Goal: Use online tool/utility: Utilize a website feature to perform a specific function

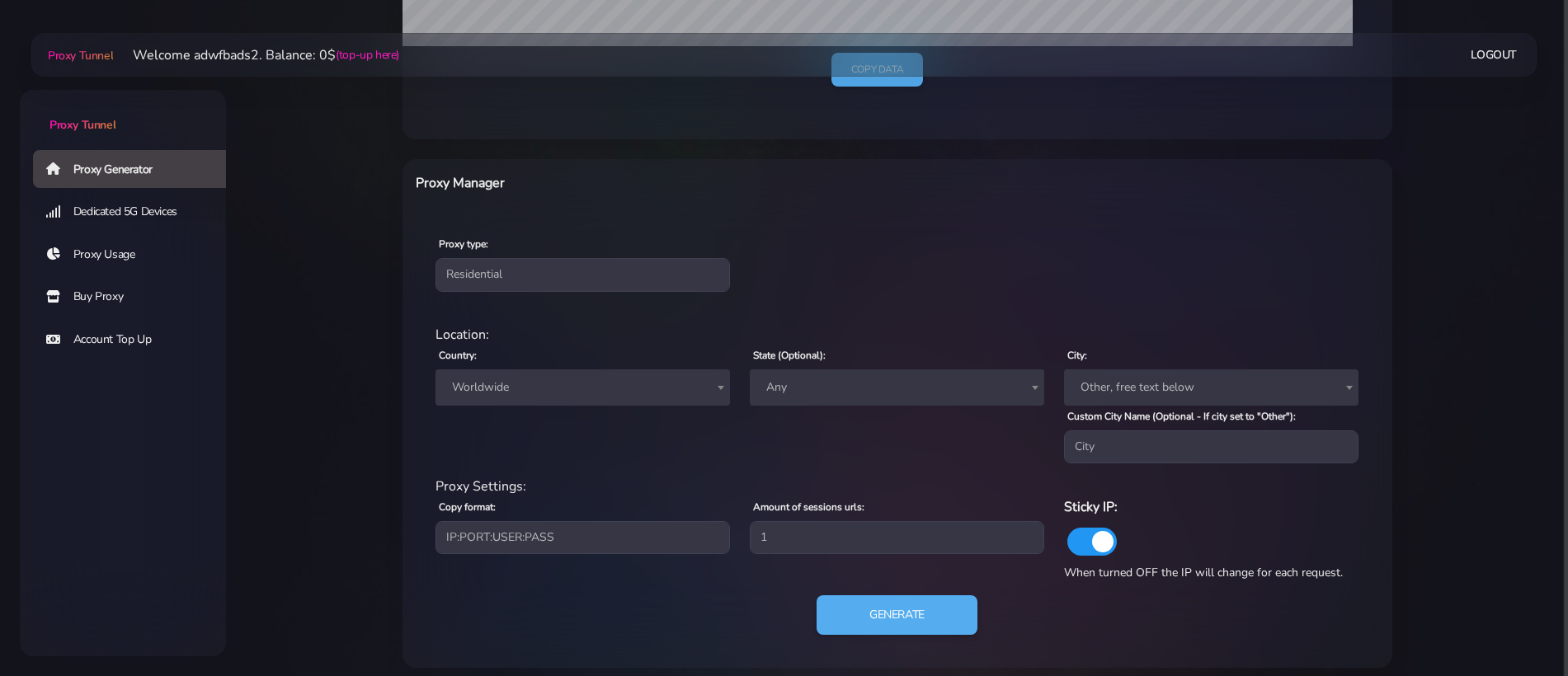
scroll to position [515, 0]
click at [522, 386] on span "Worldwide" at bounding box center [582, 386] width 275 height 23
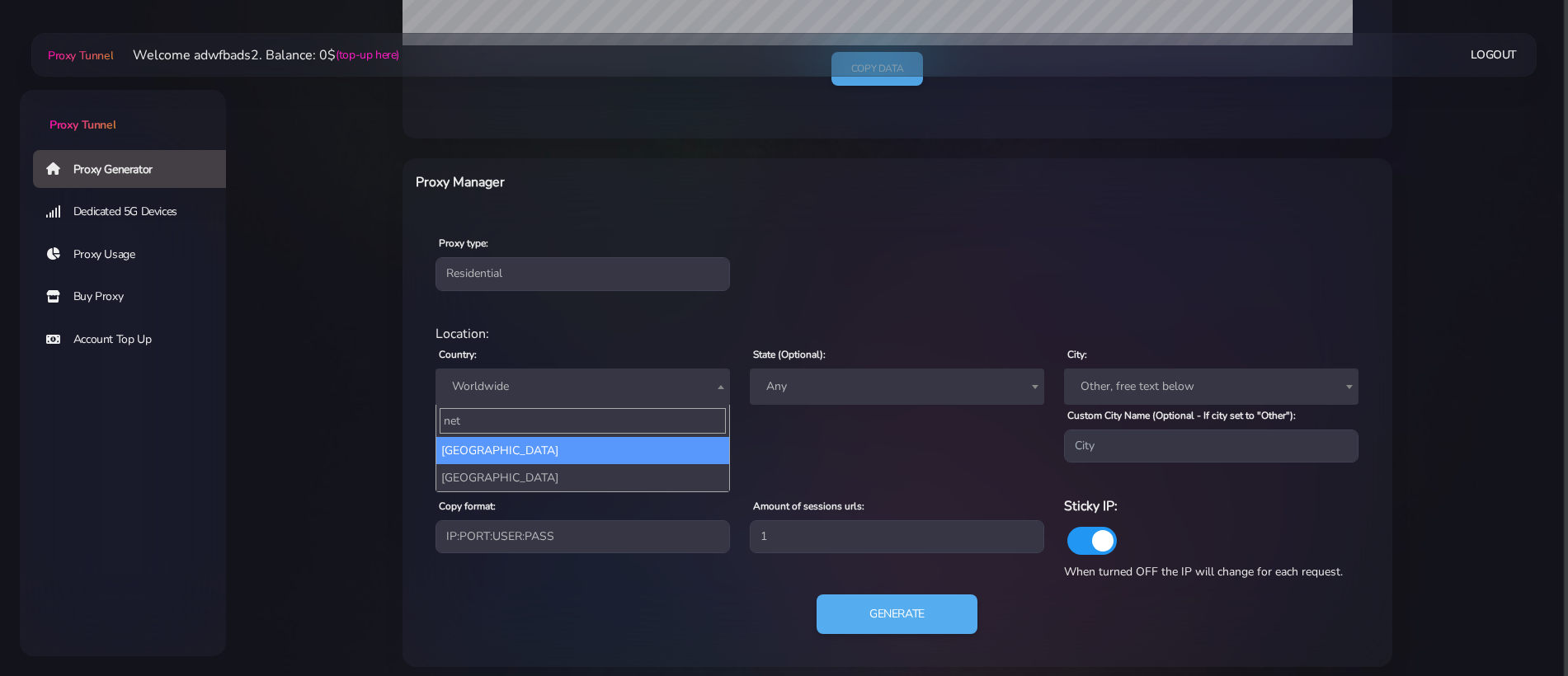
type input "neth"
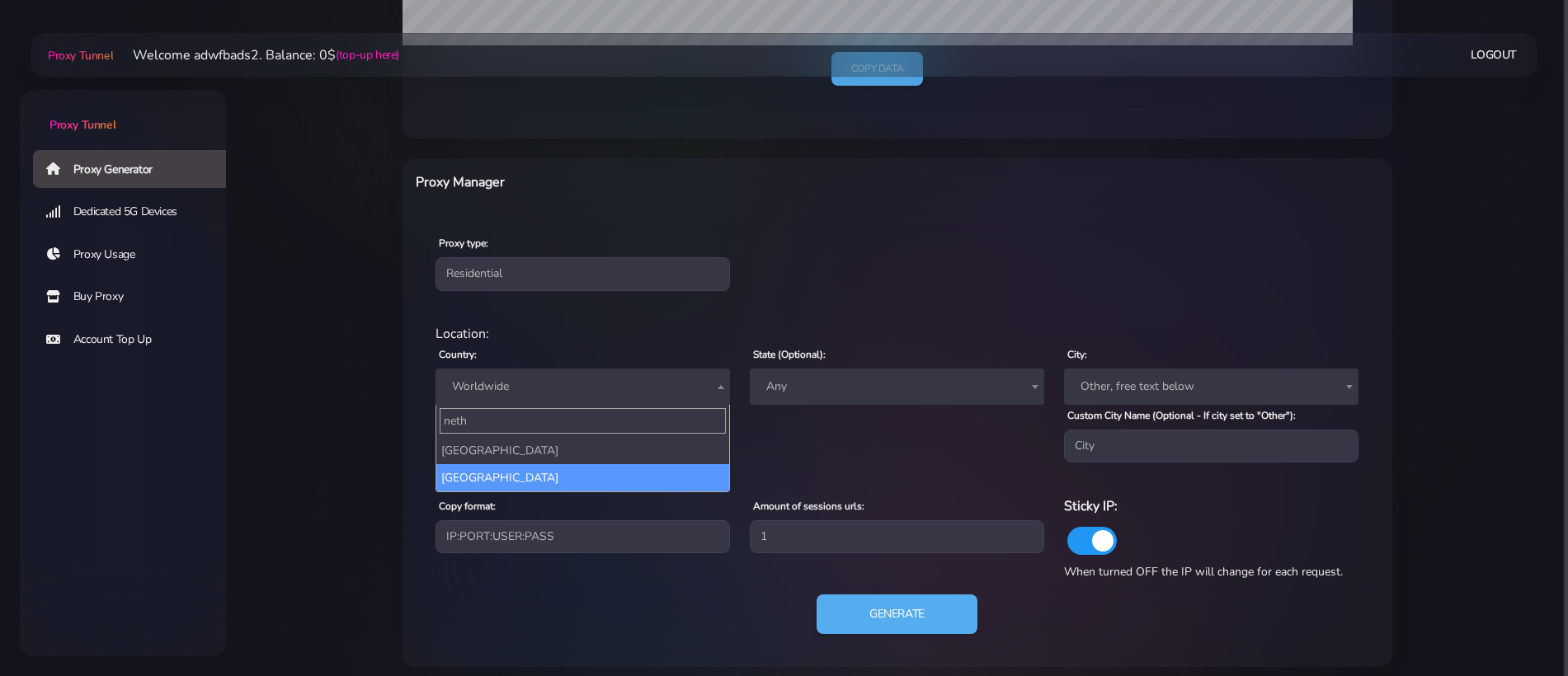
select select "NL"
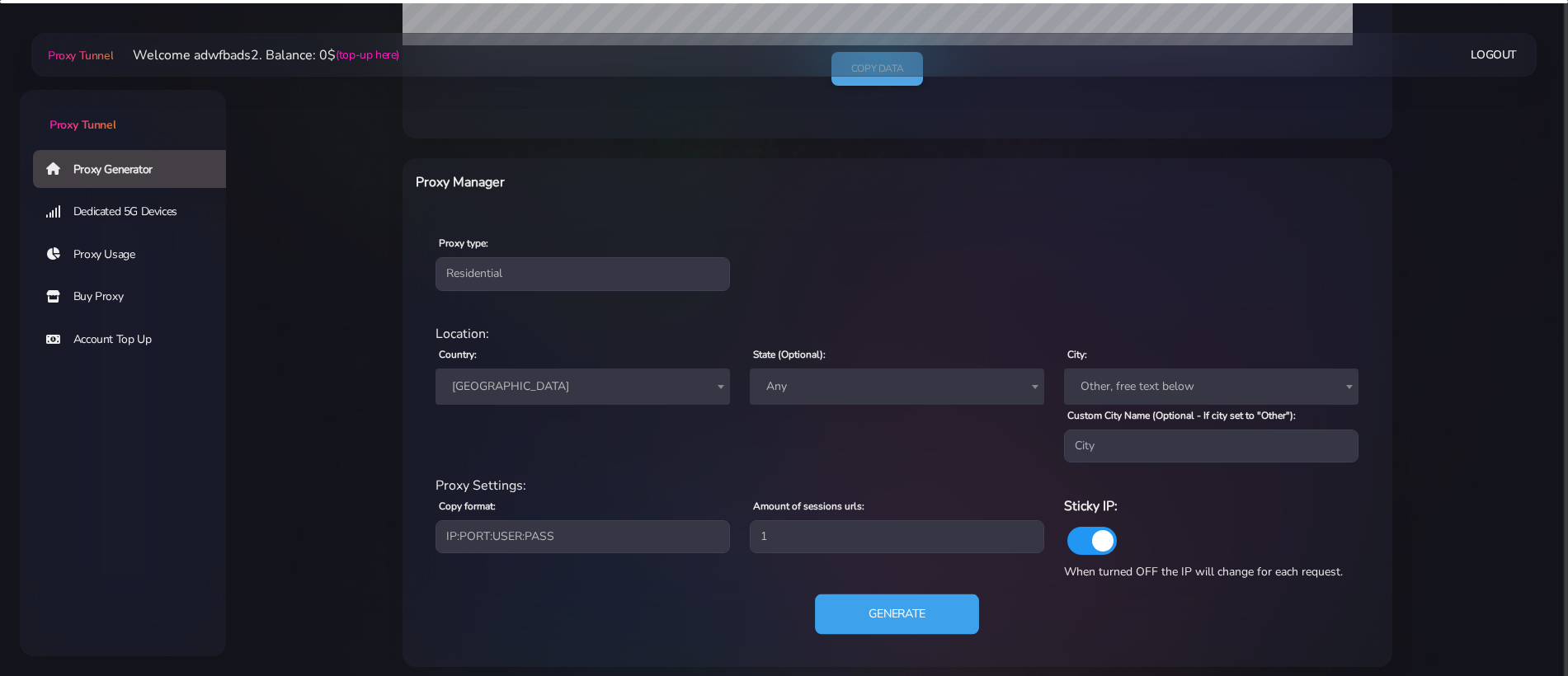
click at [928, 605] on button "Generate" at bounding box center [897, 615] width 164 height 40
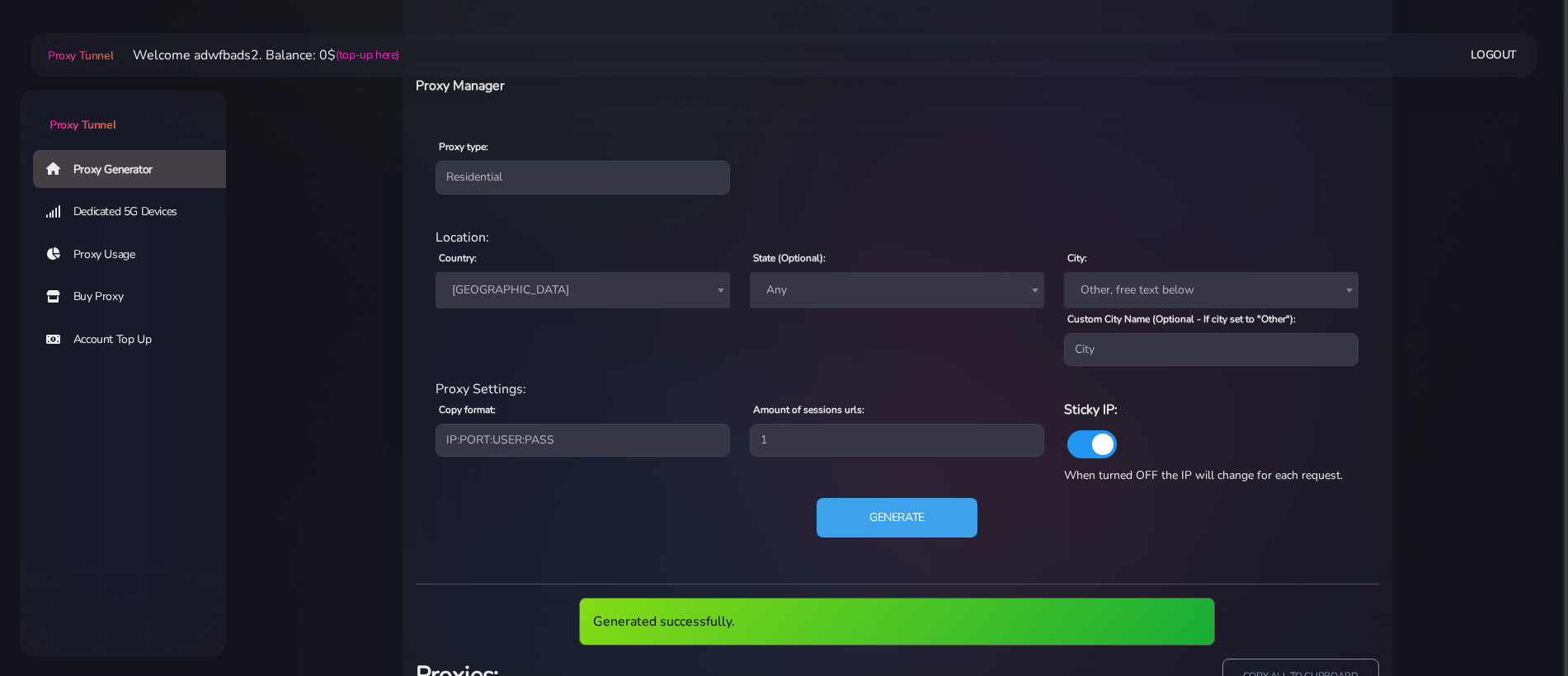
scroll to position [750, 0]
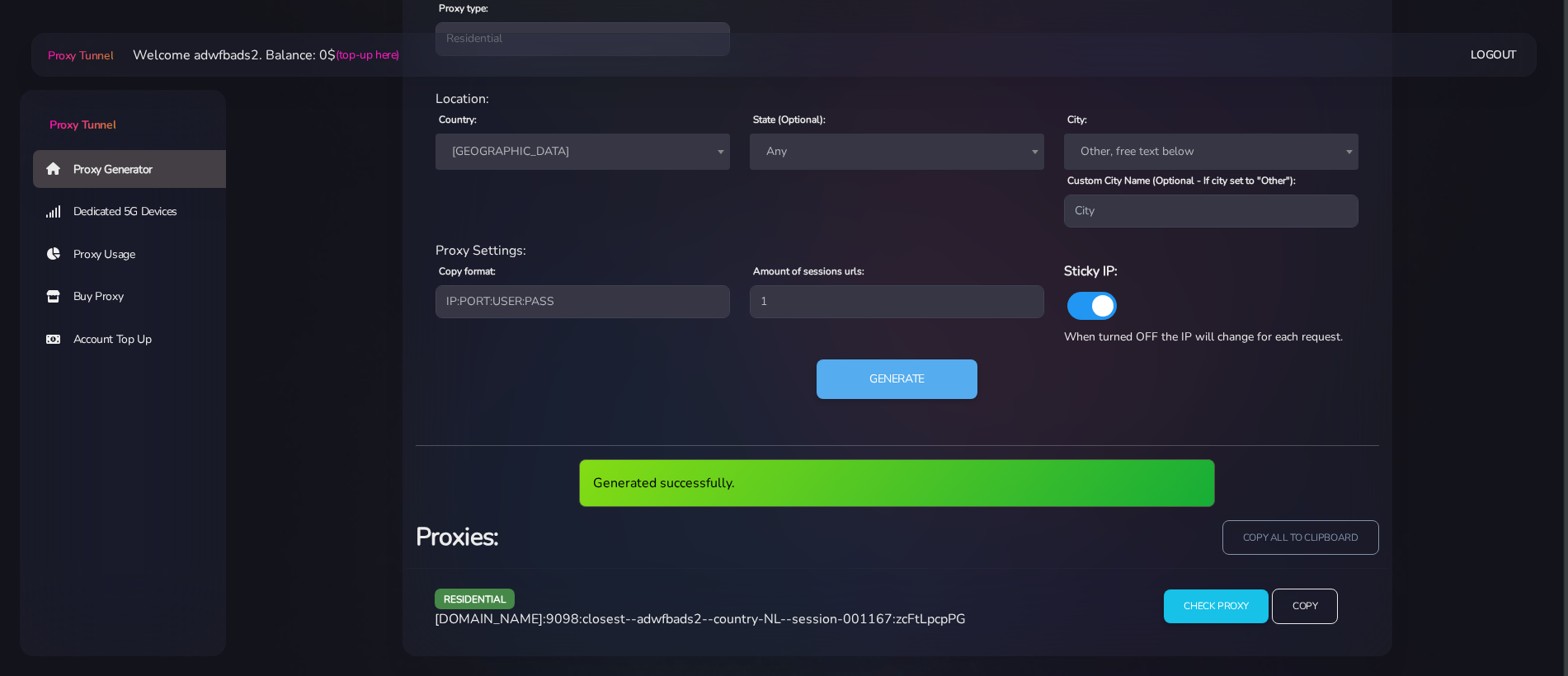
click at [683, 618] on span "[DOMAIN_NAME]:9098:closest--adwfbads2--country-NL--session-001167:zcFtLpcpPG" at bounding box center [700, 619] width 531 height 18
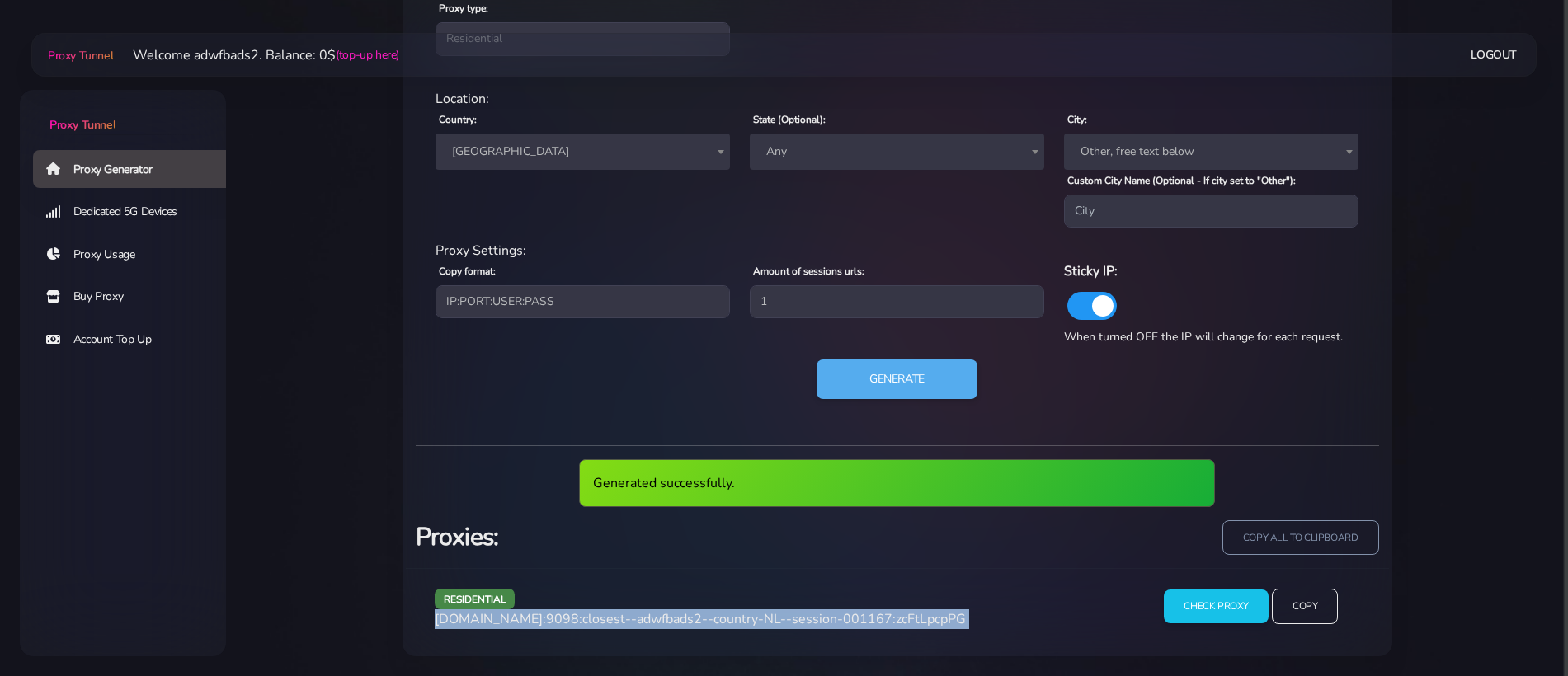
click at [683, 618] on span "[DOMAIN_NAME]:9098:closest--adwfbads2--country-NL--session-001167:zcFtLpcpPG" at bounding box center [700, 619] width 531 height 18
copy div "[DOMAIN_NAME]:9098:closest--adwfbads2--country-NL--session-001167:zcFtLpcpPG"
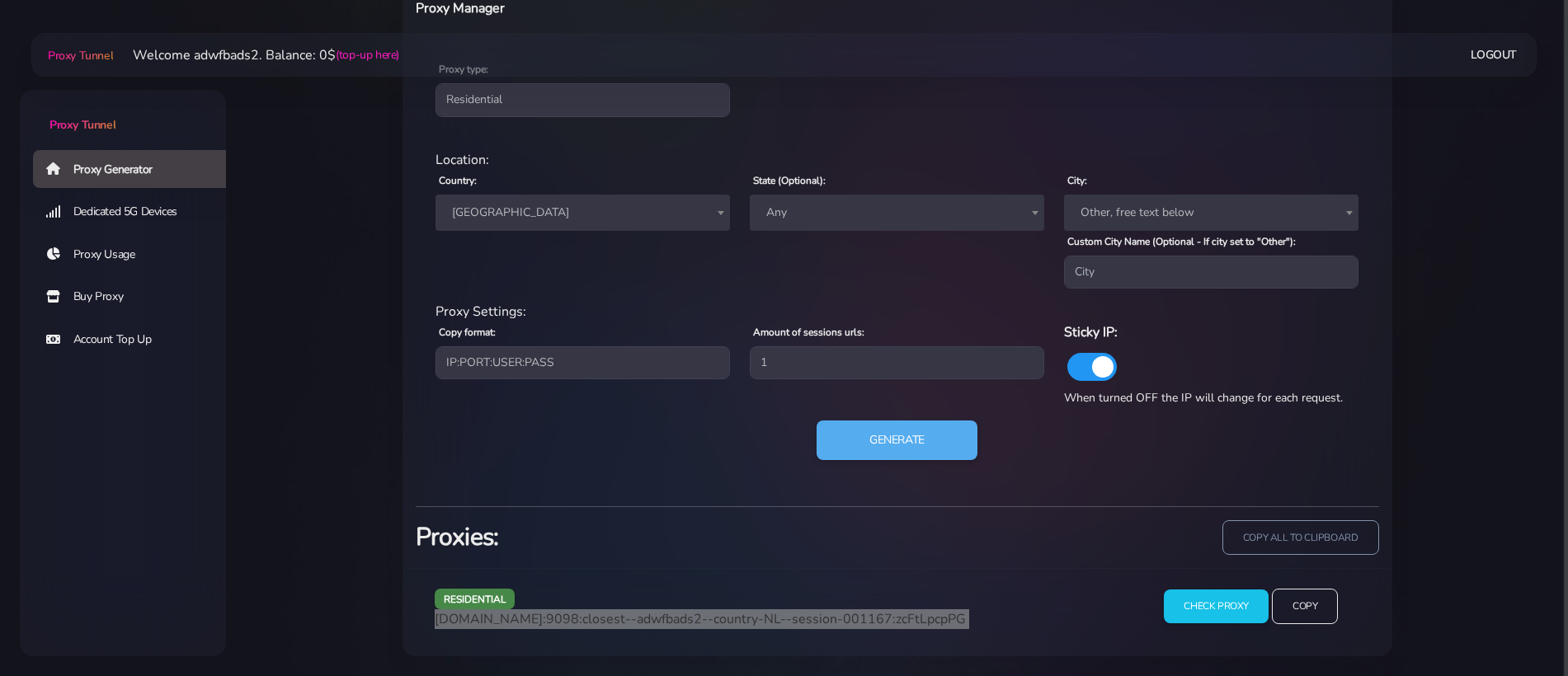
scroll to position [690, 0]
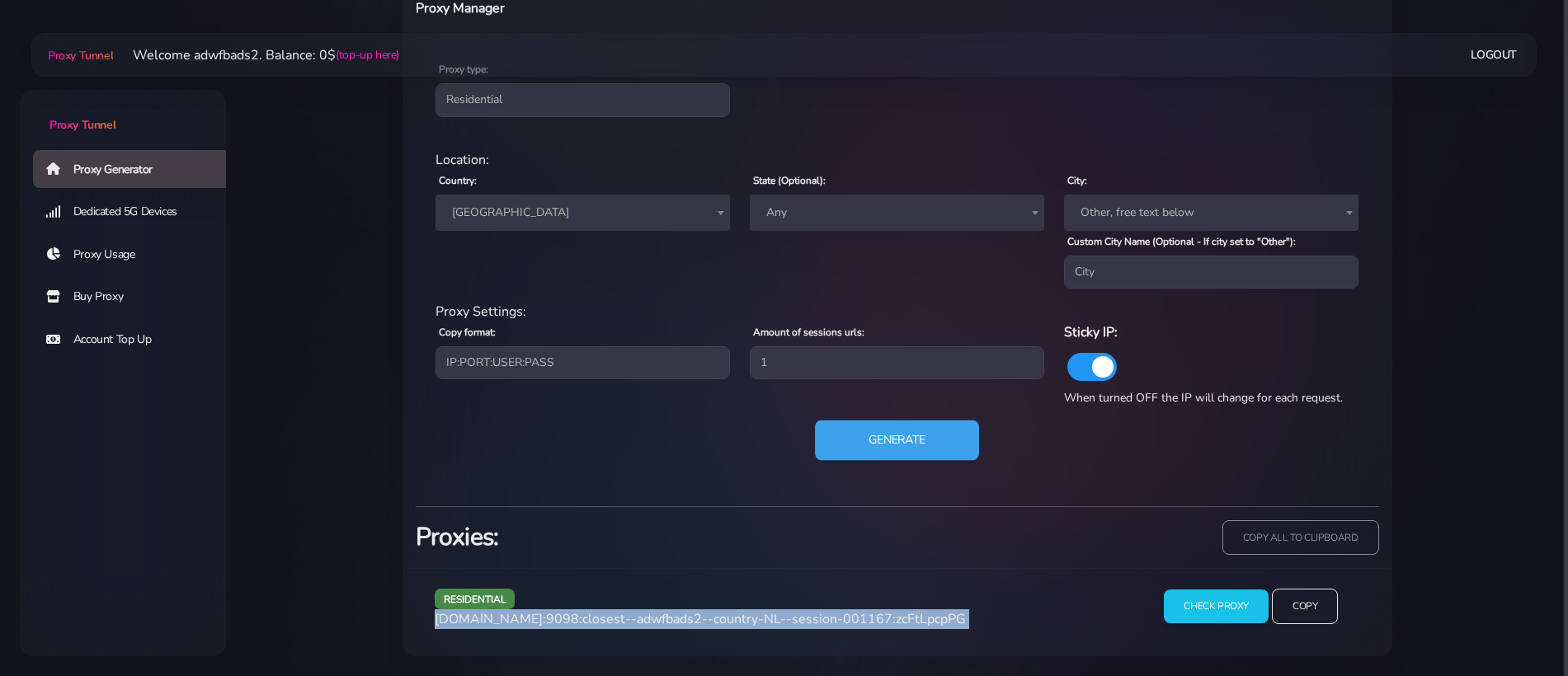
click at [900, 447] on button "Generate" at bounding box center [897, 440] width 164 height 40
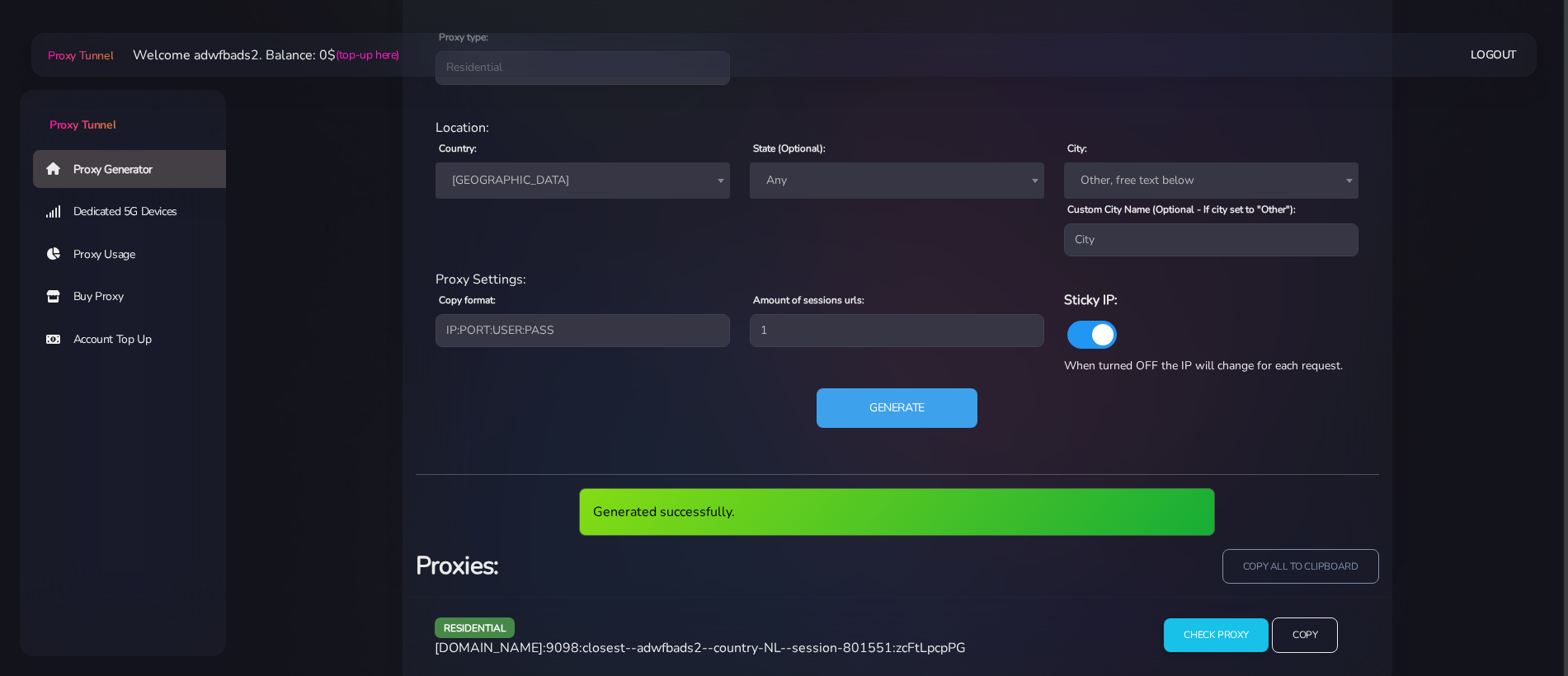
scroll to position [750, 0]
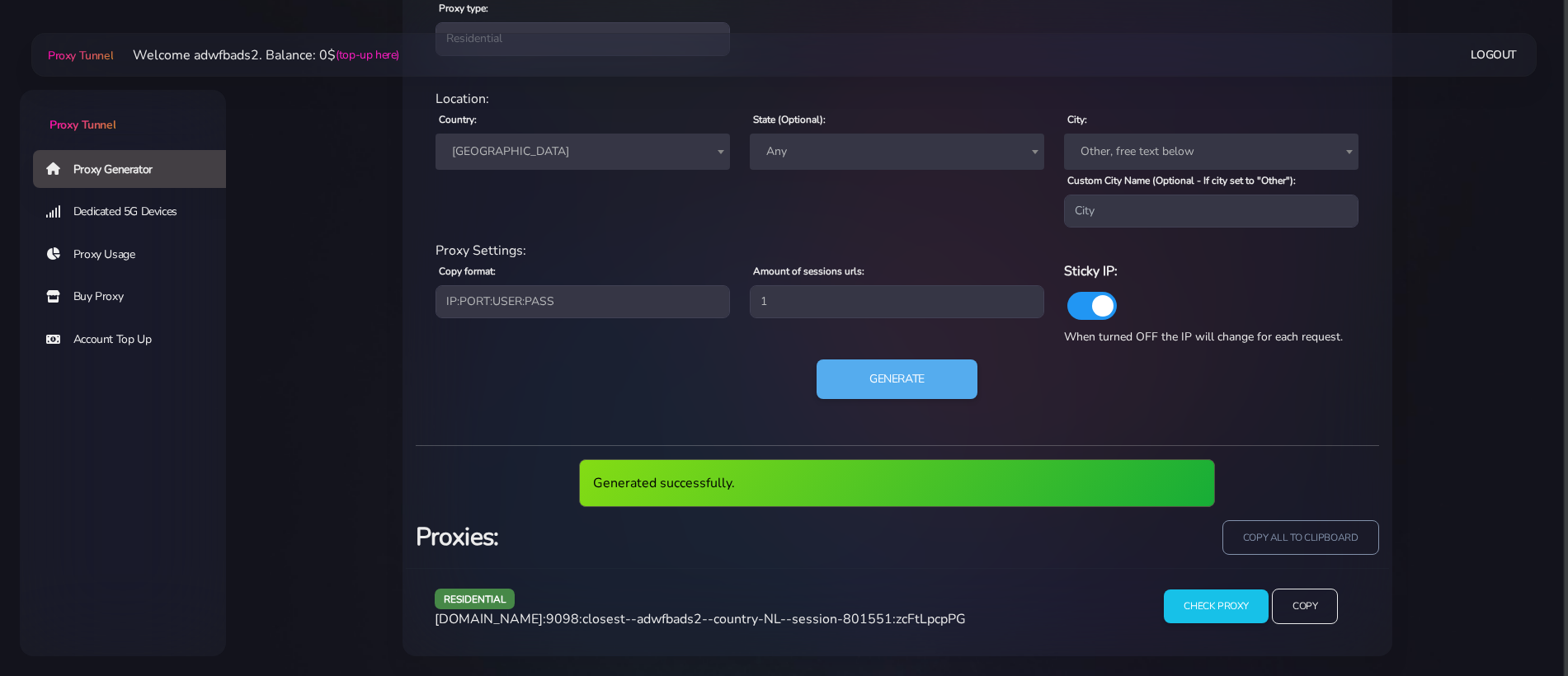
click at [790, 626] on span "[DOMAIN_NAME]:9098:closest--adwfbads2--country-NL--session-801551:zcFtLpcpPG" at bounding box center [700, 619] width 531 height 18
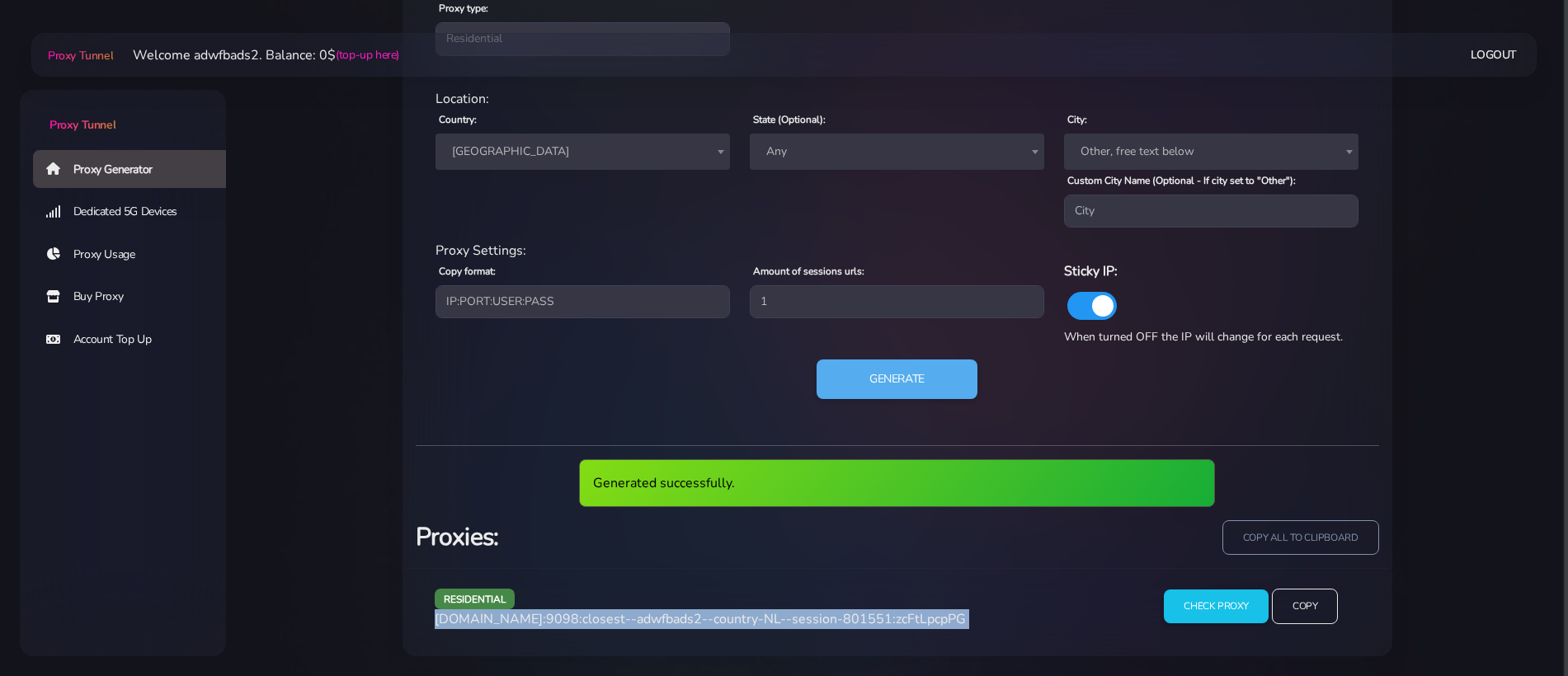
click at [790, 626] on span "[DOMAIN_NAME]:9098:closest--adwfbads2--country-NL--session-801551:zcFtLpcpPG" at bounding box center [700, 619] width 531 height 18
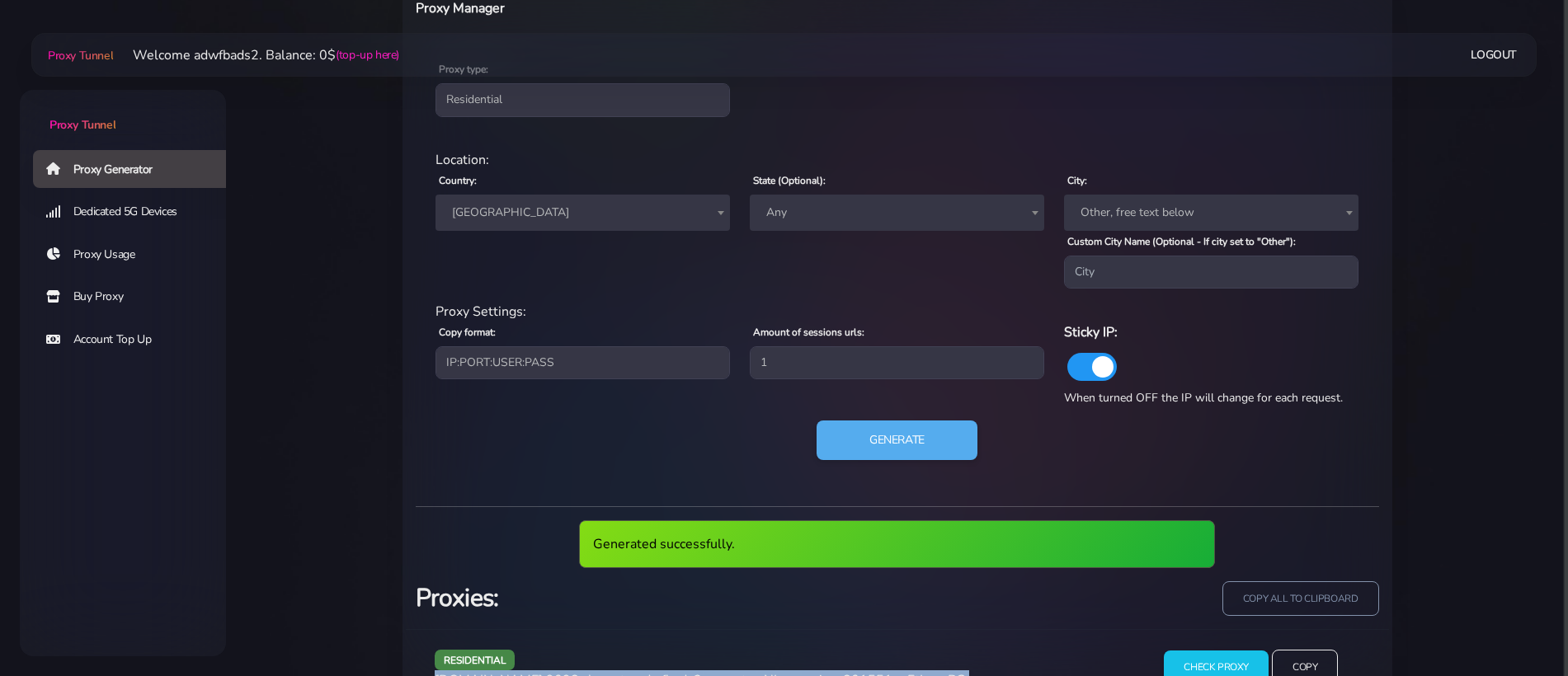
copy div "[DOMAIN_NAME]:9098:closest--adwfbads2--country-NL--session-801551:zcFtLpcpPG"
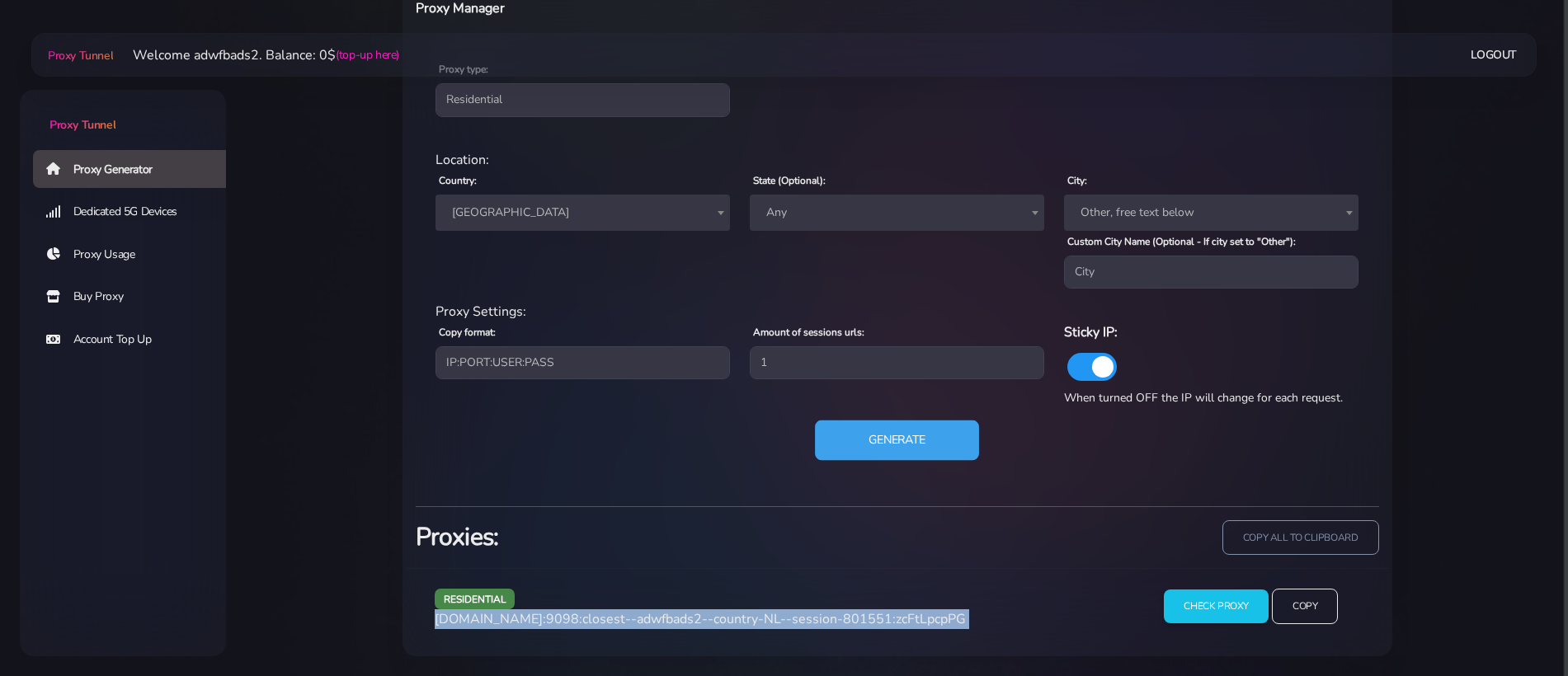
click at [866, 432] on button "Generate" at bounding box center [897, 440] width 164 height 40
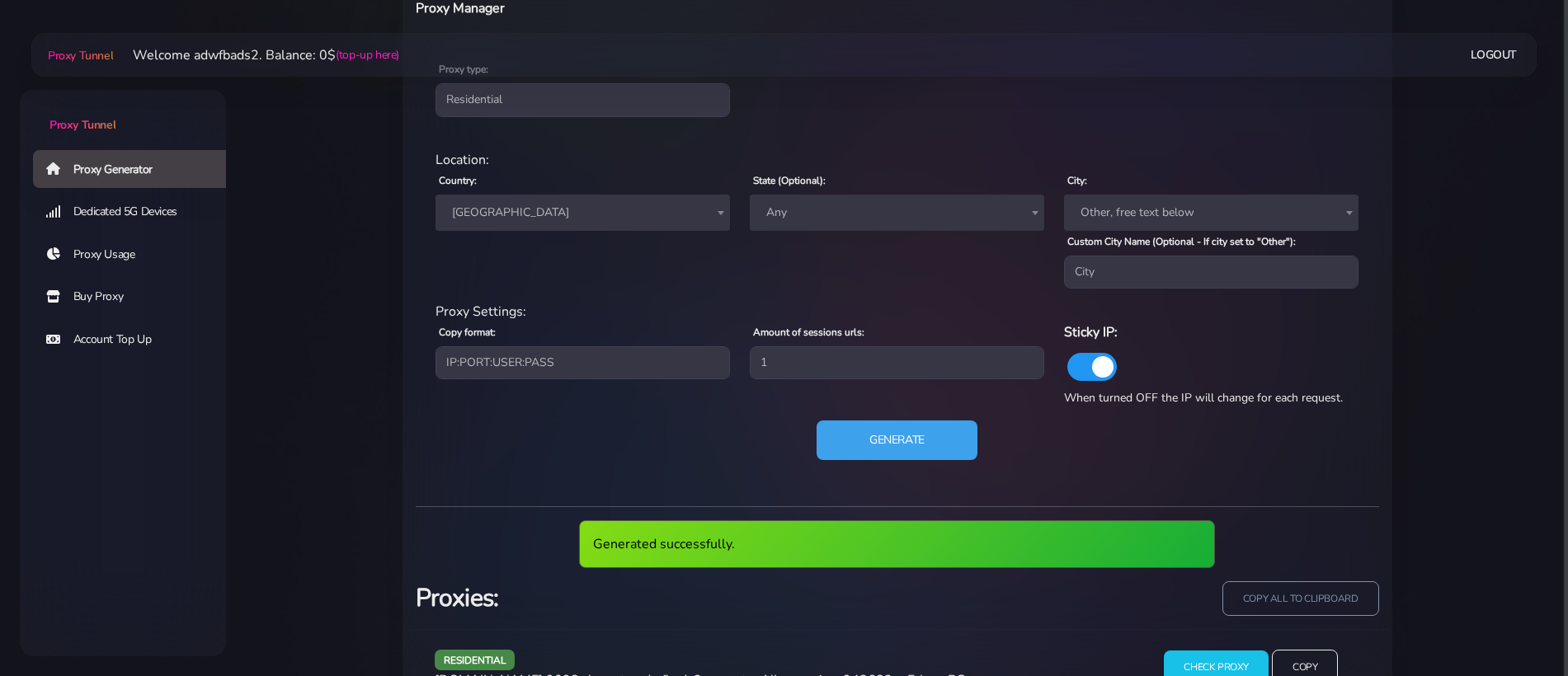
scroll to position [750, 0]
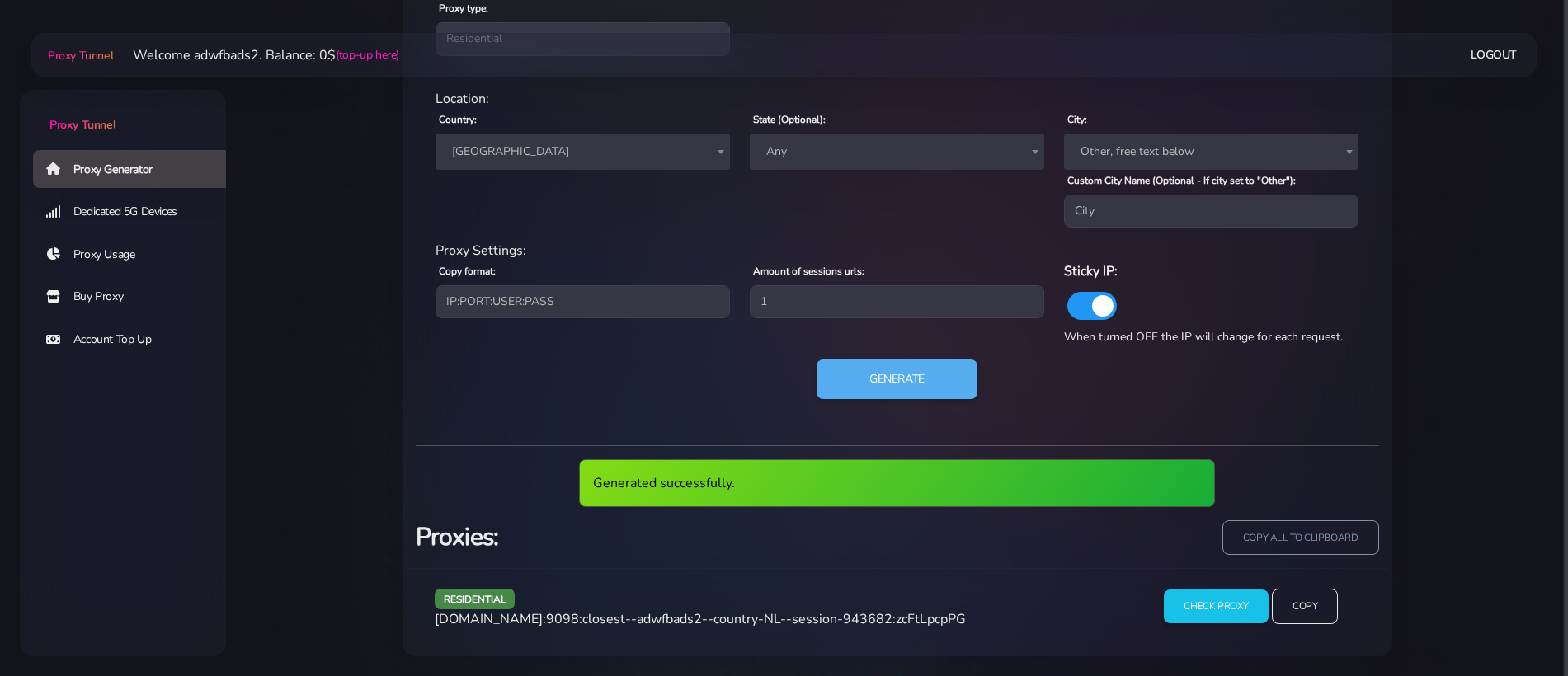
click at [682, 621] on span "[DOMAIN_NAME]:9098:closest--adwfbads2--country-NL--session-943682:zcFtLpcpPG" at bounding box center [700, 619] width 531 height 18
click at [681, 621] on span "[DOMAIN_NAME]:9098:closest--adwfbads2--country-NL--session-943682:zcFtLpcpPG" at bounding box center [700, 619] width 531 height 18
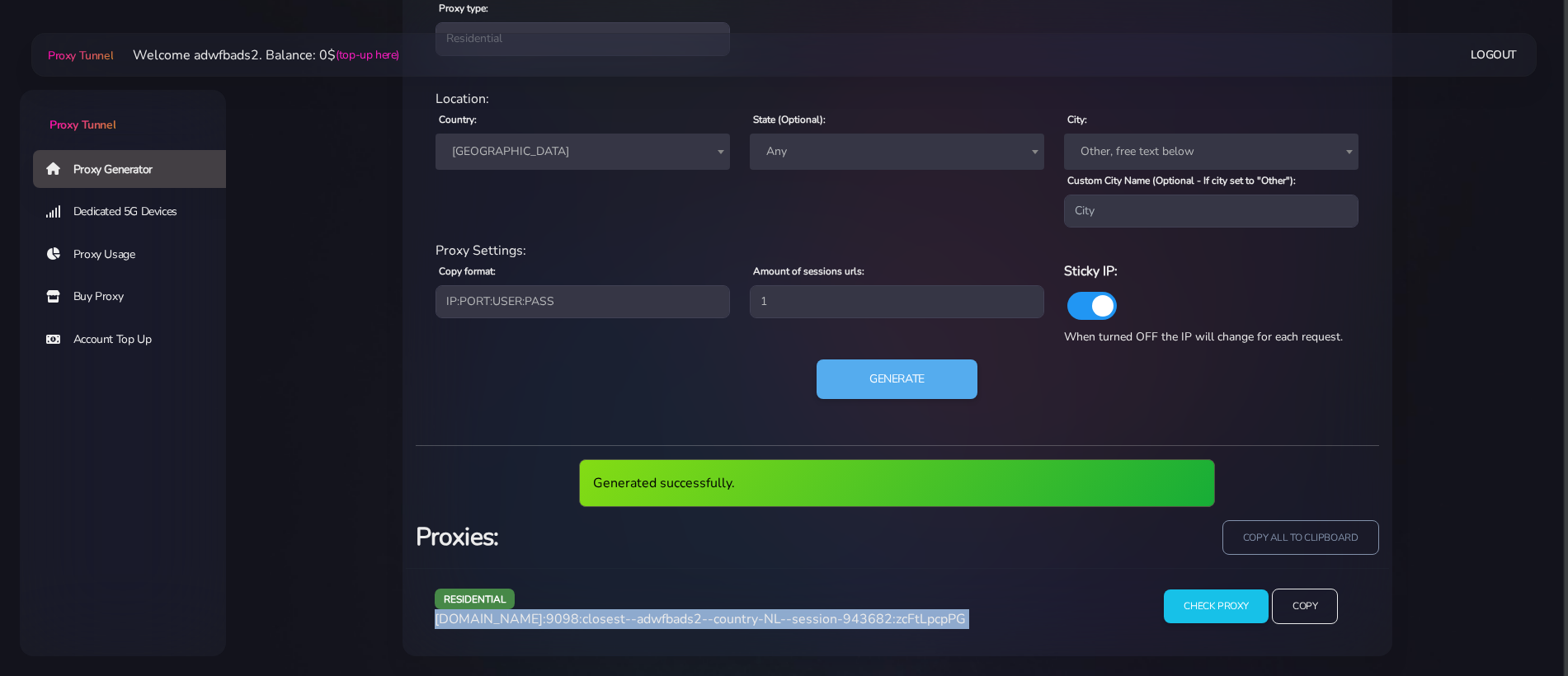
click at [681, 621] on span "[DOMAIN_NAME]:9098:closest--adwfbads2--country-NL--session-943682:zcFtLpcpPG" at bounding box center [700, 619] width 531 height 18
copy div "[DOMAIN_NAME]:9098:closest--adwfbads2--country-NL--session-943682:zcFtLpcpPG"
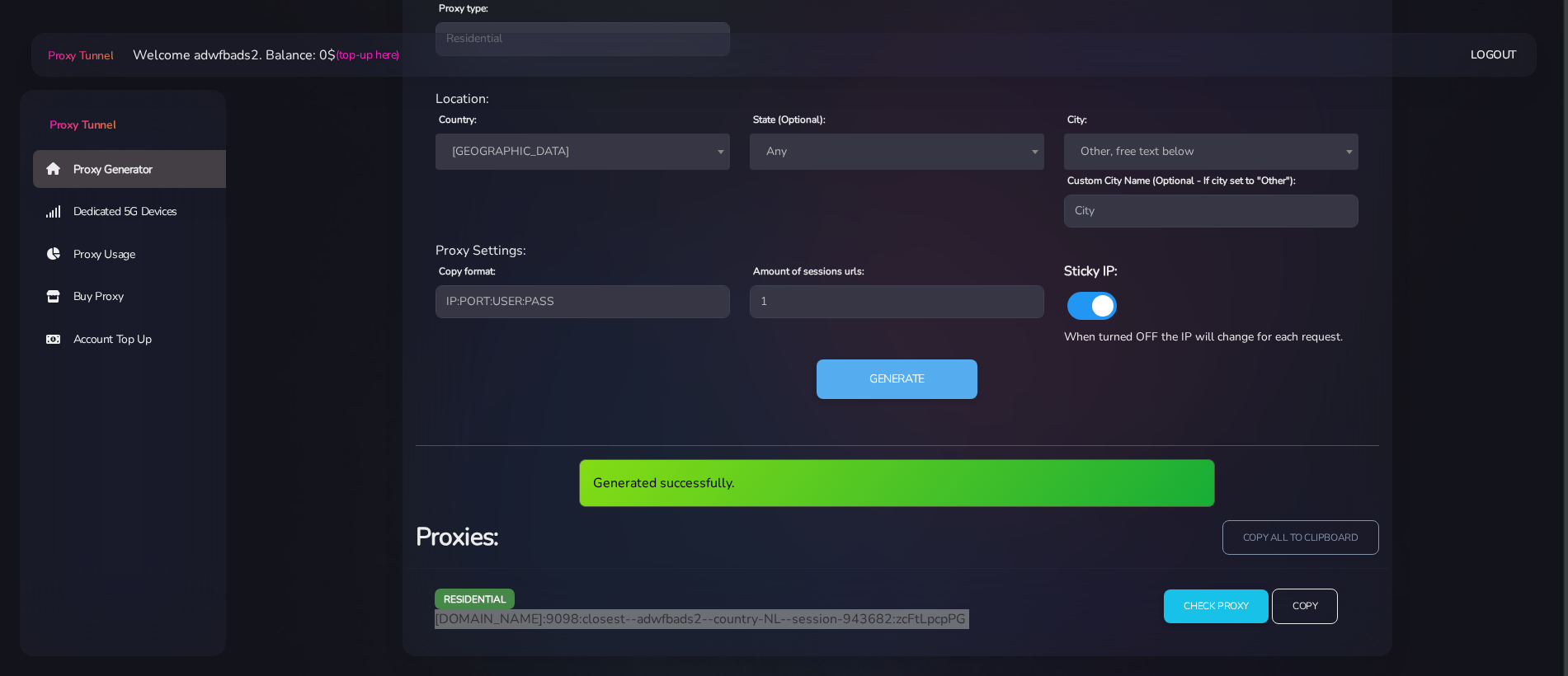
scroll to position [690, 0]
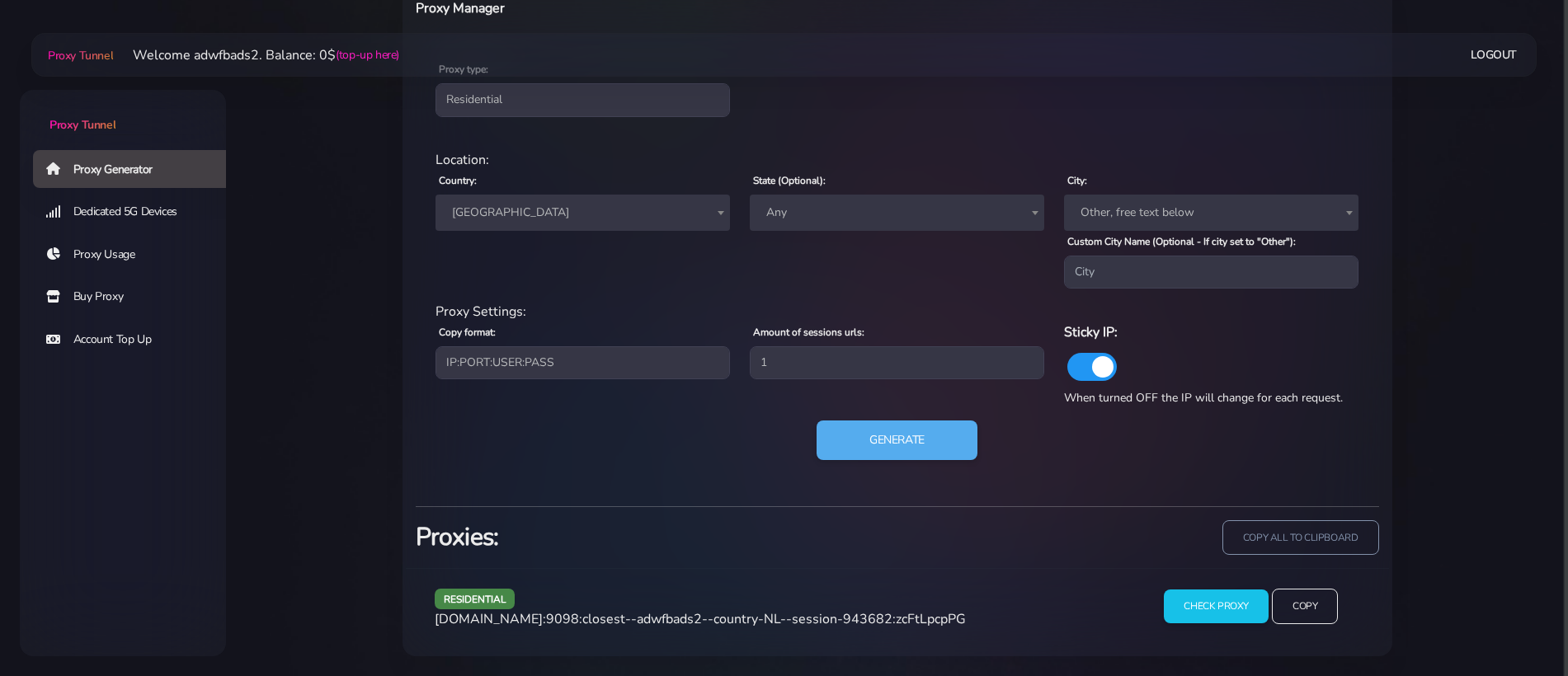
click at [547, 222] on span "[GEOGRAPHIC_DATA]" at bounding box center [582, 212] width 275 height 23
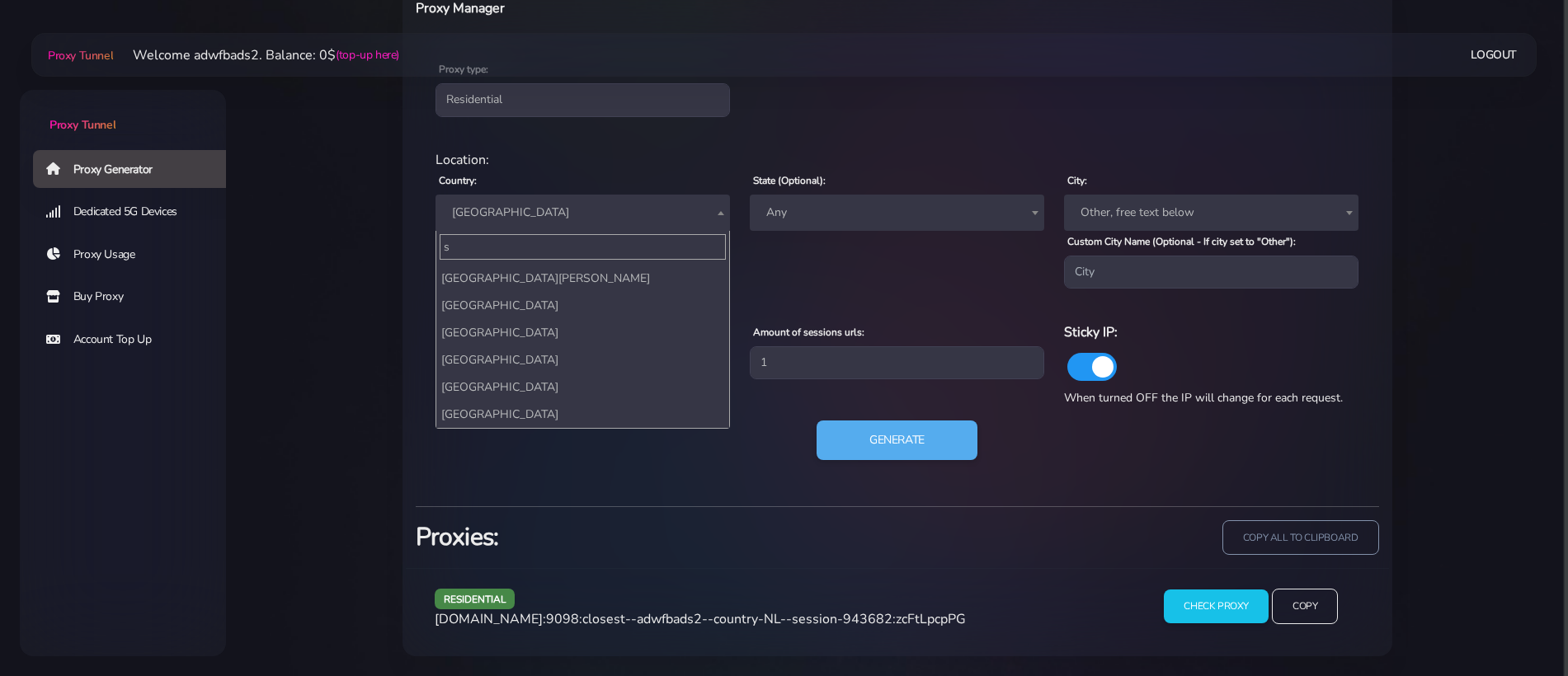
scroll to position [1524, 0]
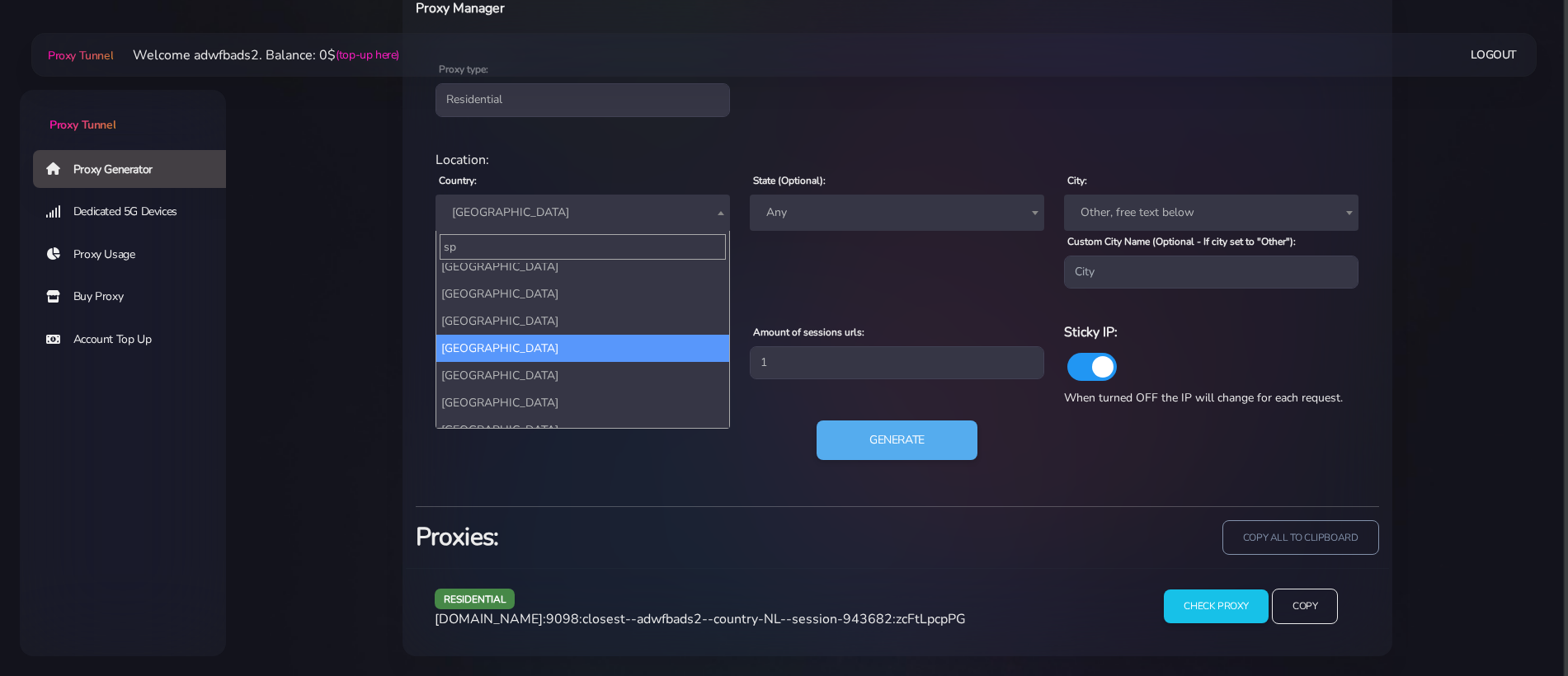
type input "spa"
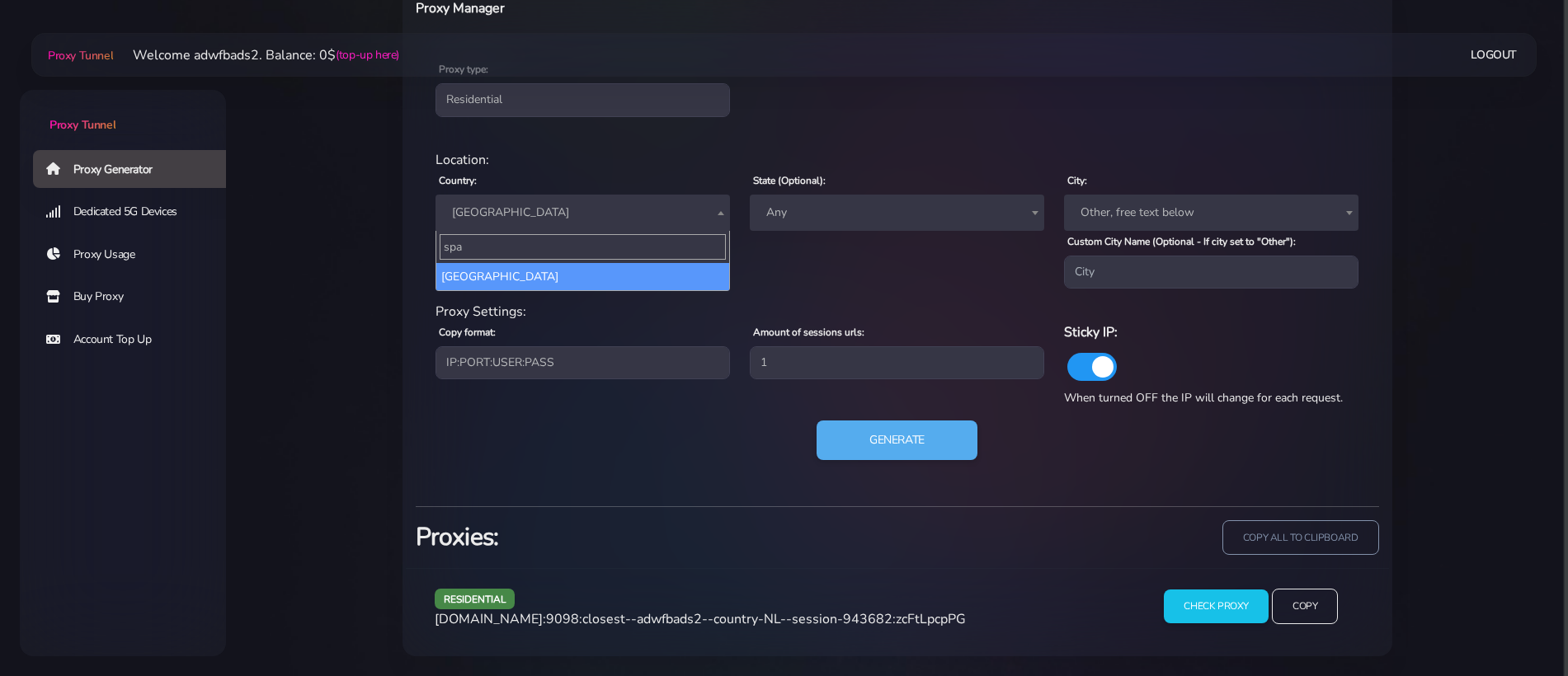
select select "ES"
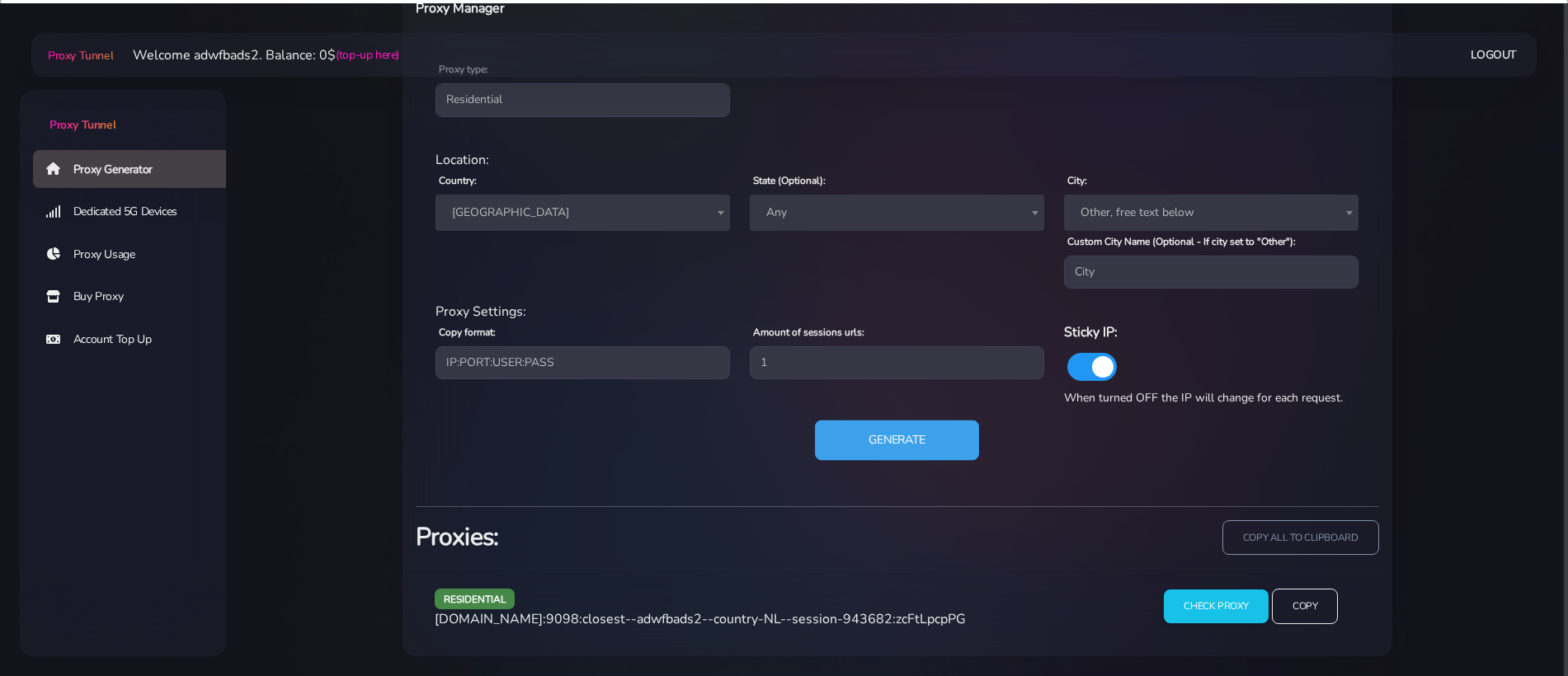
click at [909, 443] on button "Generate" at bounding box center [897, 440] width 164 height 40
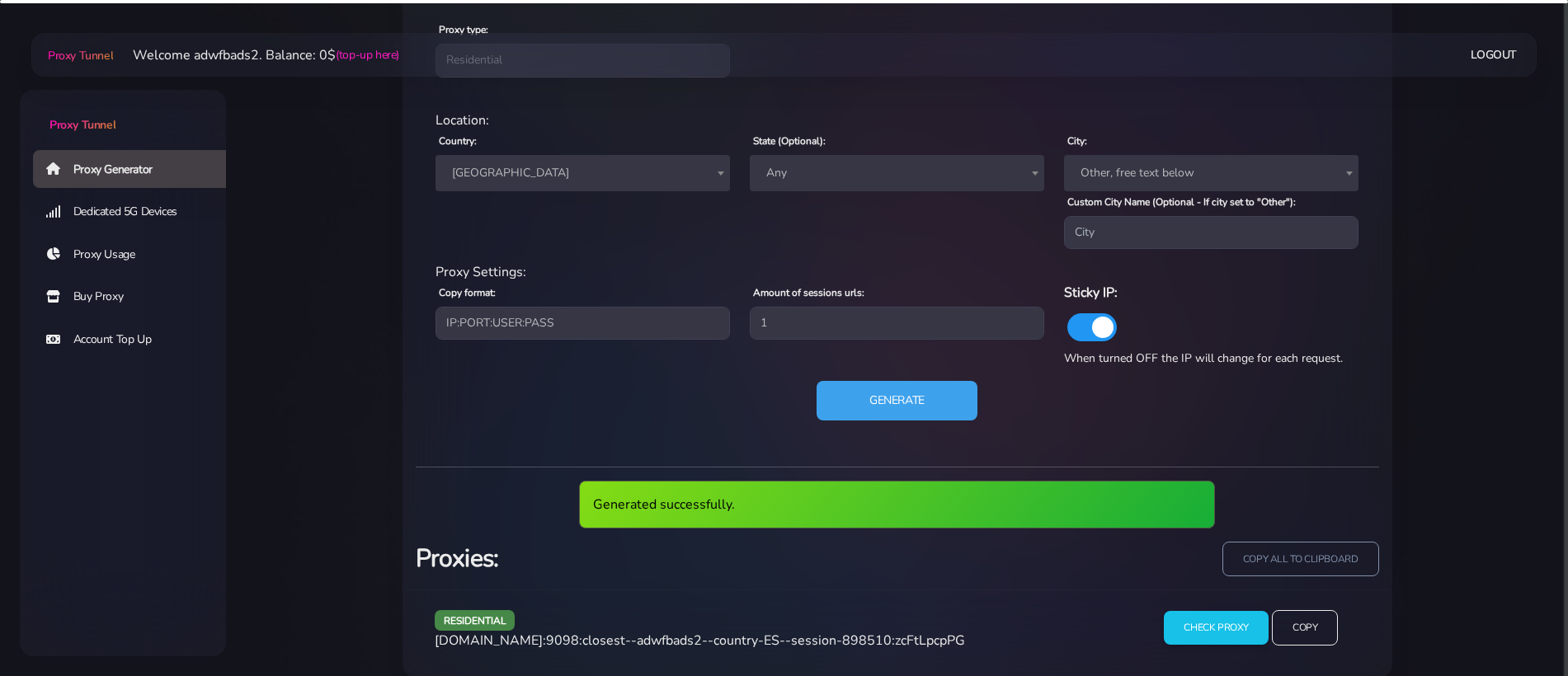
scroll to position [750, 0]
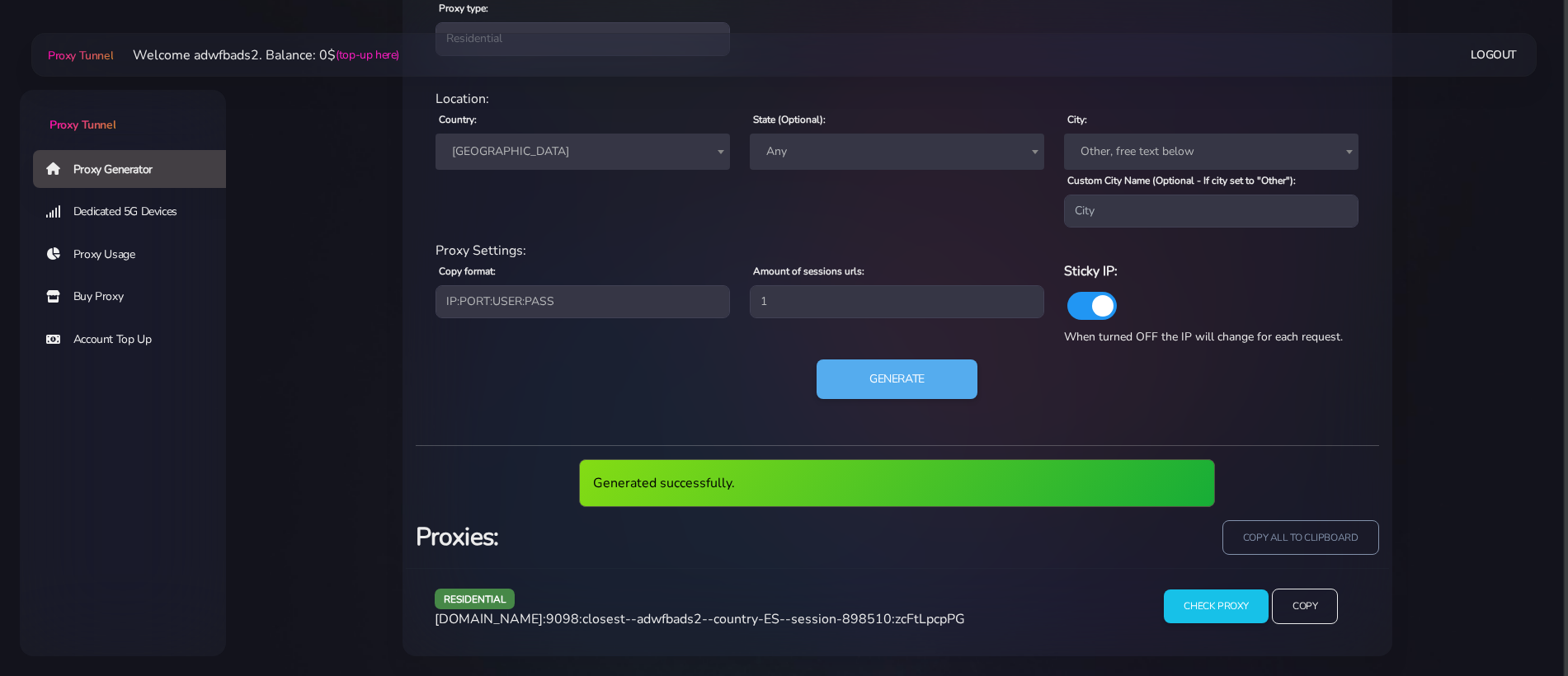
click at [744, 622] on span "[DOMAIN_NAME]:9098:closest--adwfbads2--country-ES--session-898510:zcFtLpcpPG" at bounding box center [700, 619] width 530 height 18
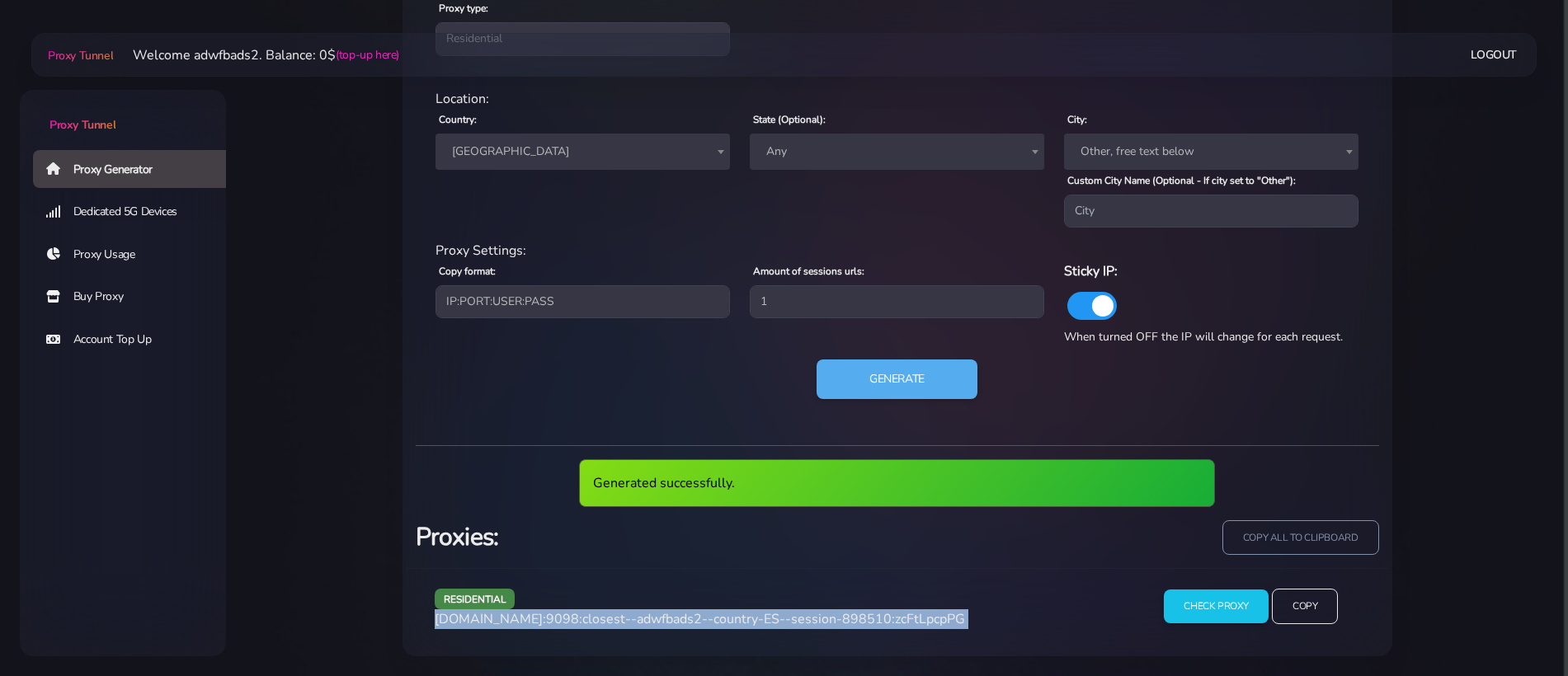
click at [744, 622] on span "[DOMAIN_NAME]:9098:closest--adwfbads2--country-ES--session-898510:zcFtLpcpPG" at bounding box center [700, 619] width 530 height 18
copy div "[DOMAIN_NAME]:9098:closest--adwfbads2--country-ES--session-898510:zcFtLpcpPG"
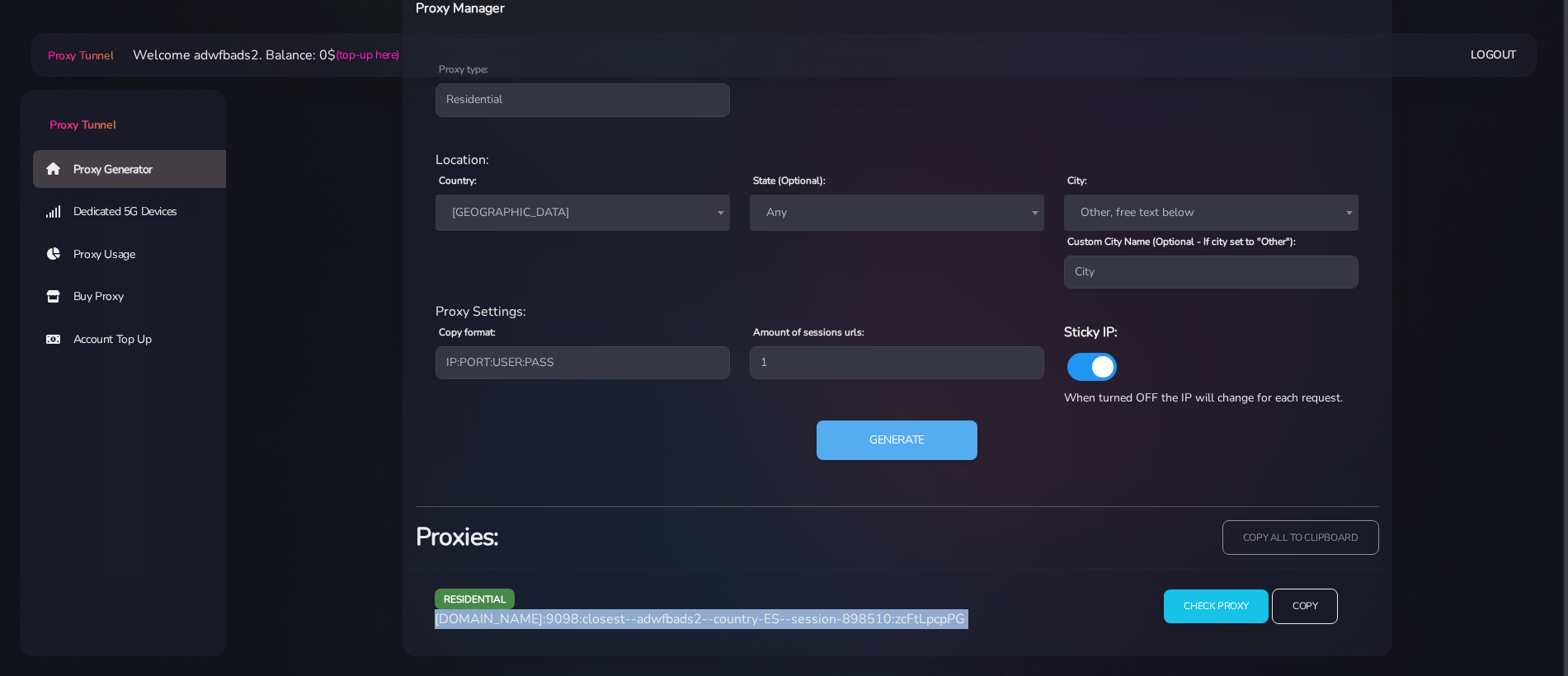
scroll to position [690, 0]
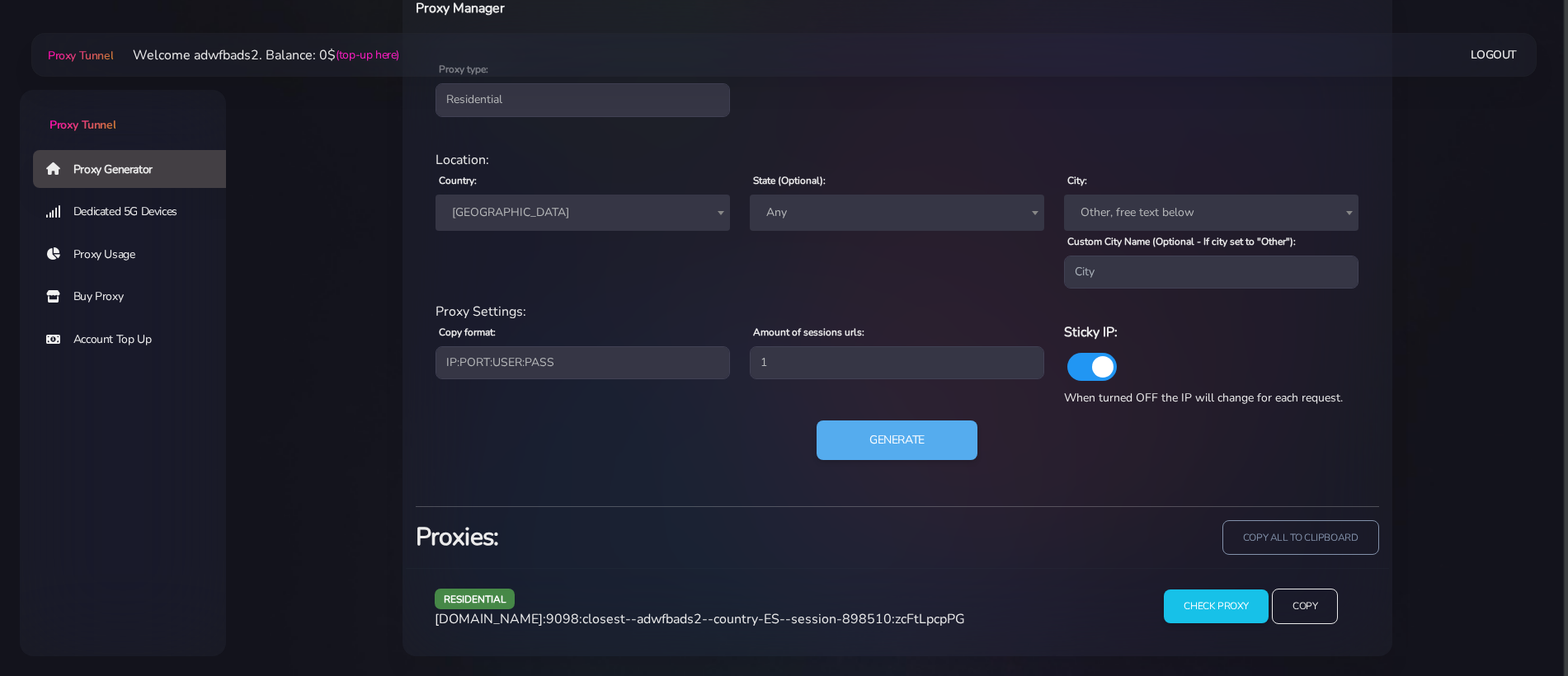
click at [587, 217] on span "[GEOGRAPHIC_DATA]" at bounding box center [582, 212] width 275 height 23
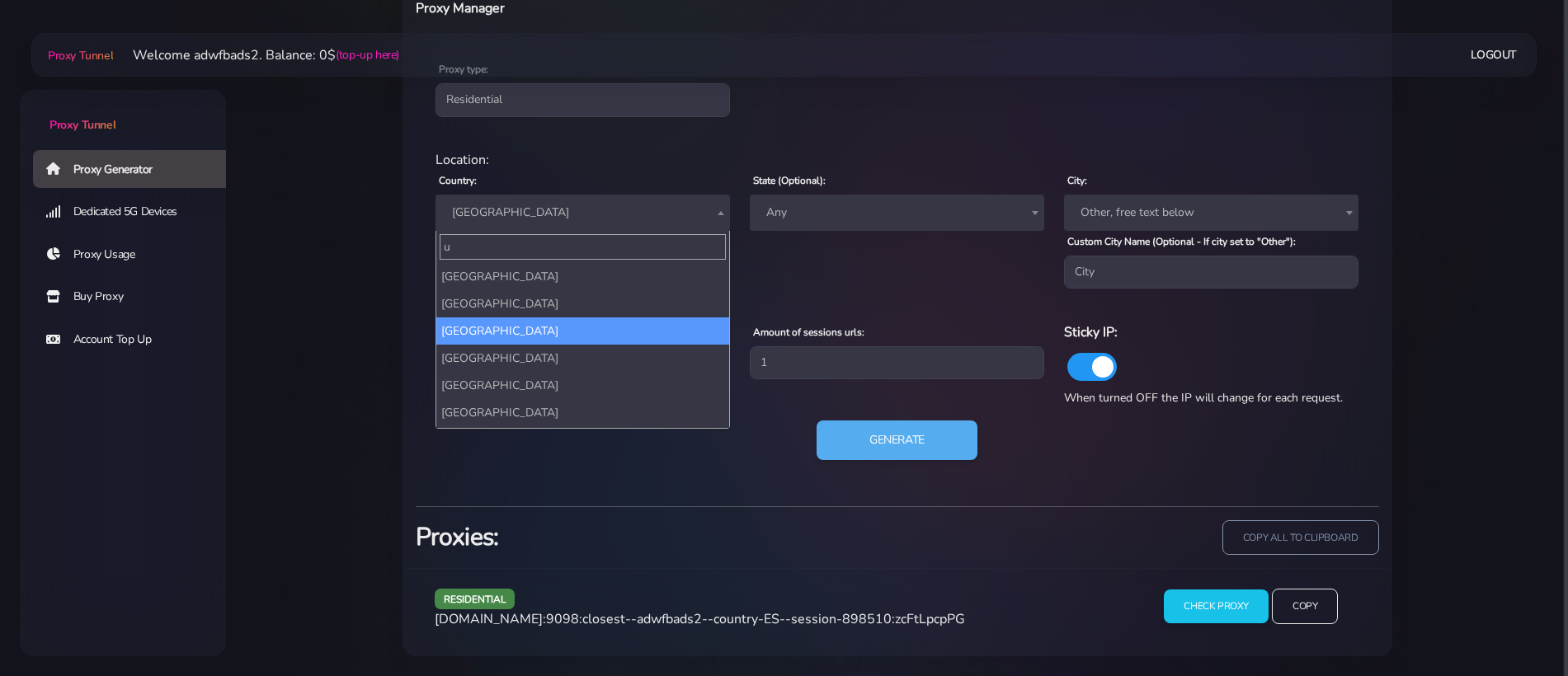
scroll to position [0, 0]
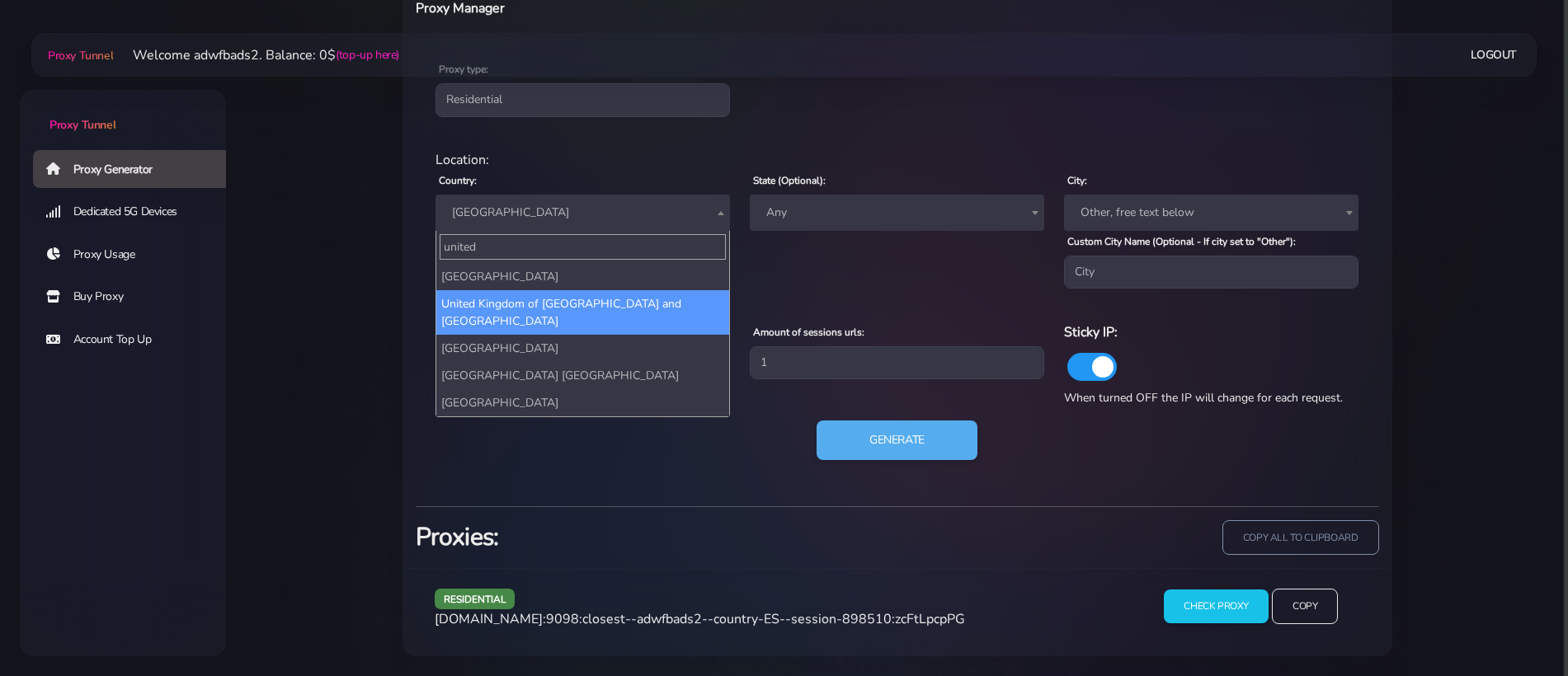
type input "united"
select select "GB"
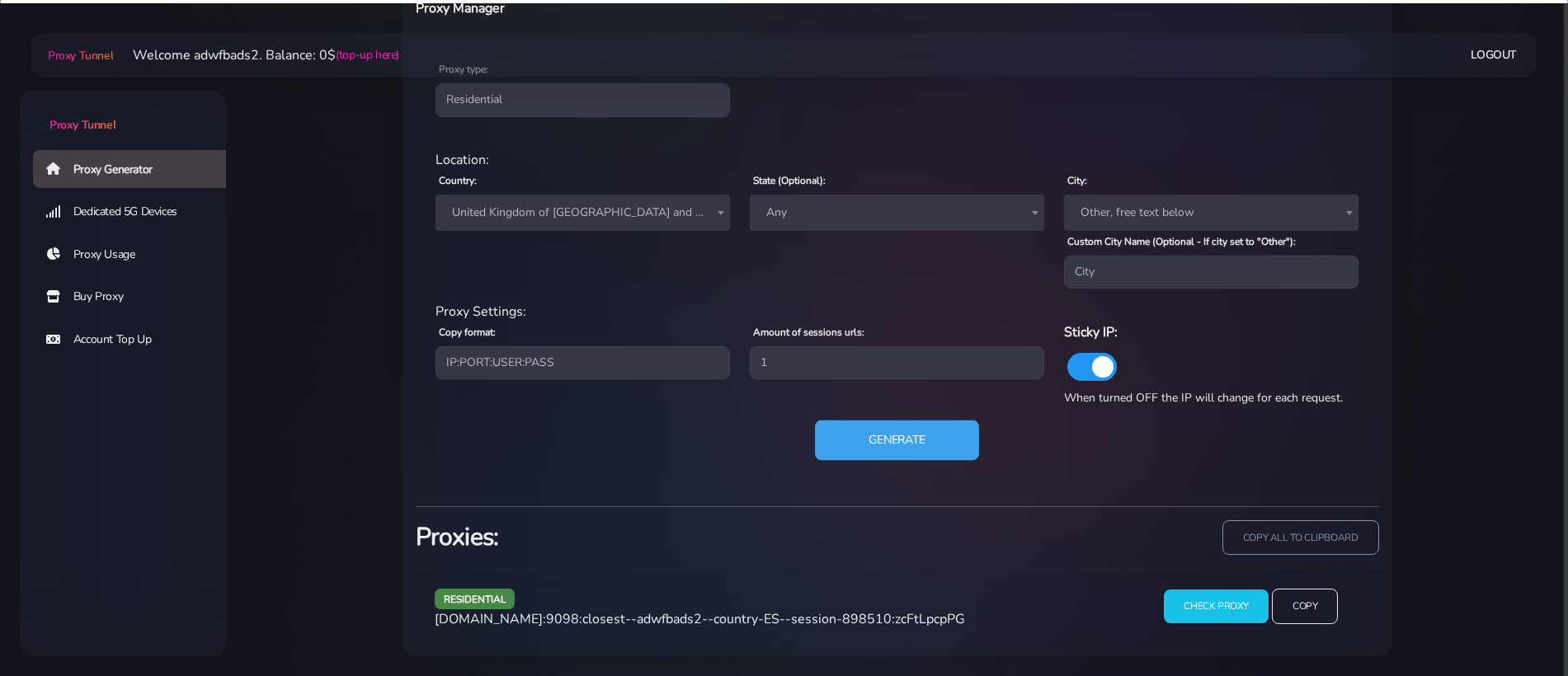
click at [826, 446] on button "Generate" at bounding box center [897, 440] width 164 height 40
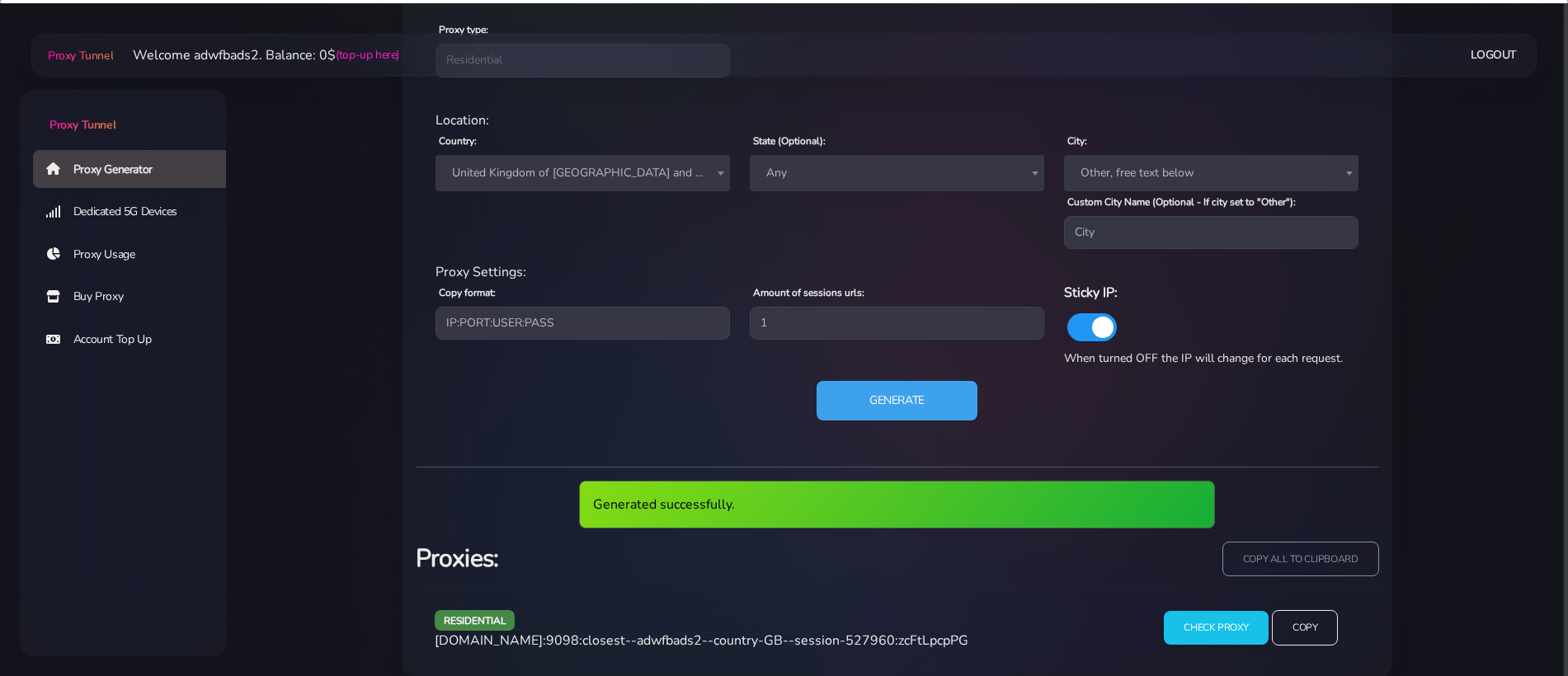
scroll to position [750, 0]
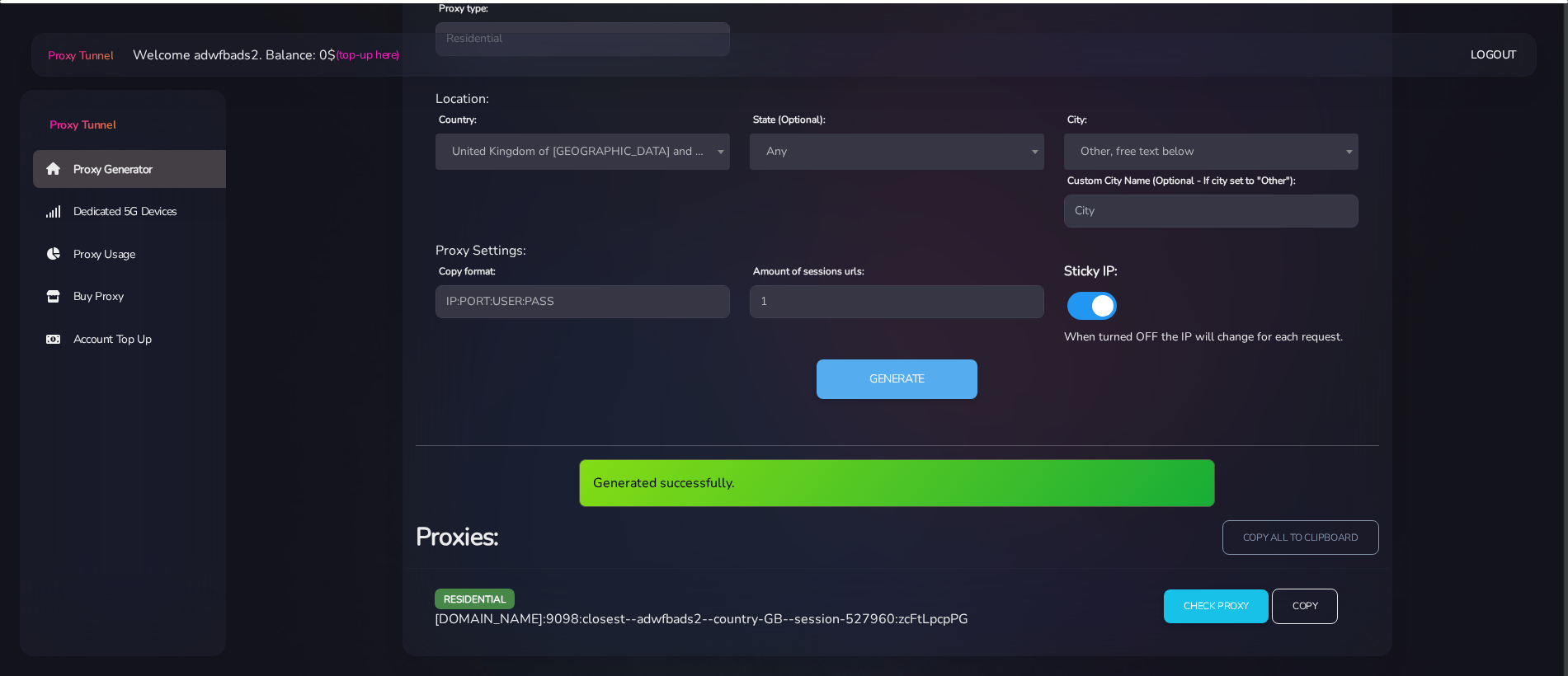
click at [729, 607] on div "residential [DOMAIN_NAME]:9098:closest--adwfbads2--country-GB--session-527960:z…" at bounding box center [779, 613] width 708 height 48
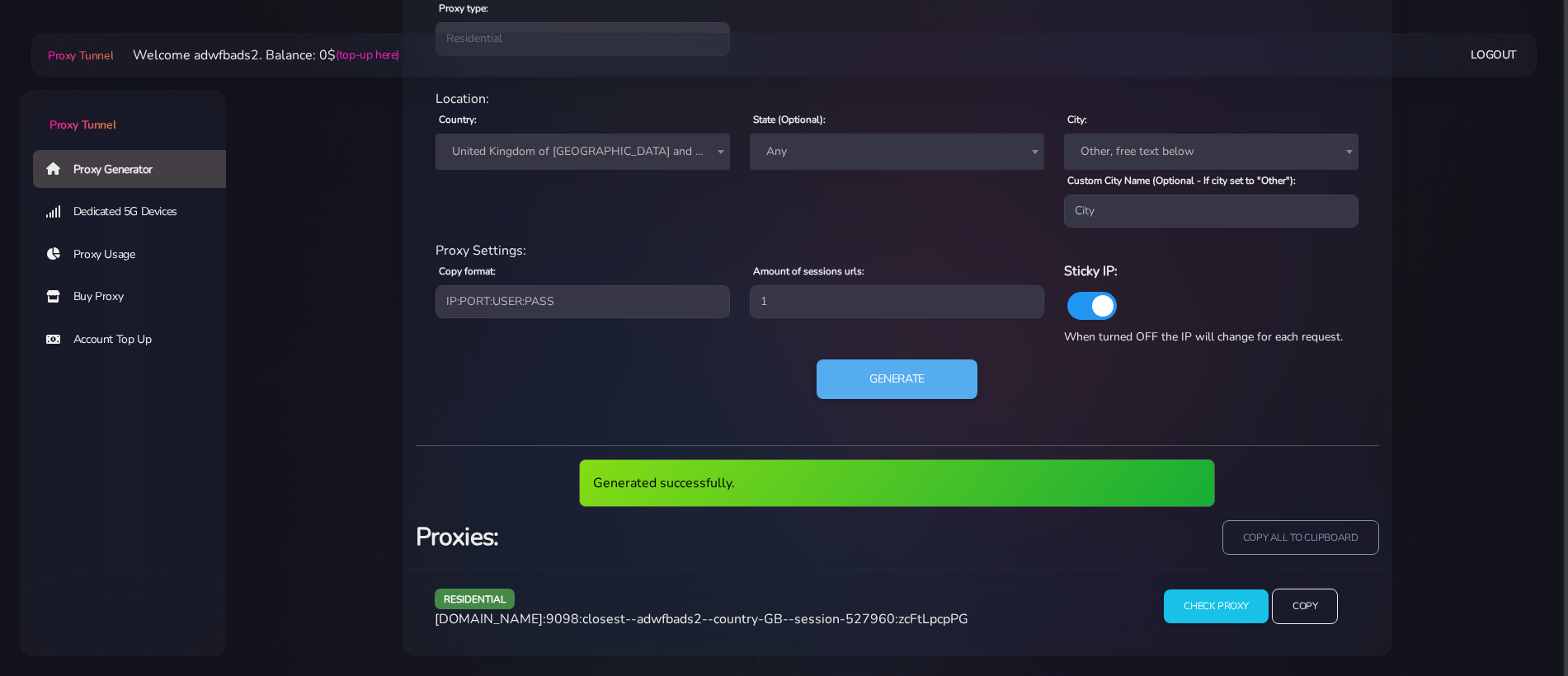
click at [717, 616] on span "[DOMAIN_NAME]:9098:closest--adwfbads2--country-GB--session-527960:zcFtLpcpPG" at bounding box center [702, 619] width 534 height 18
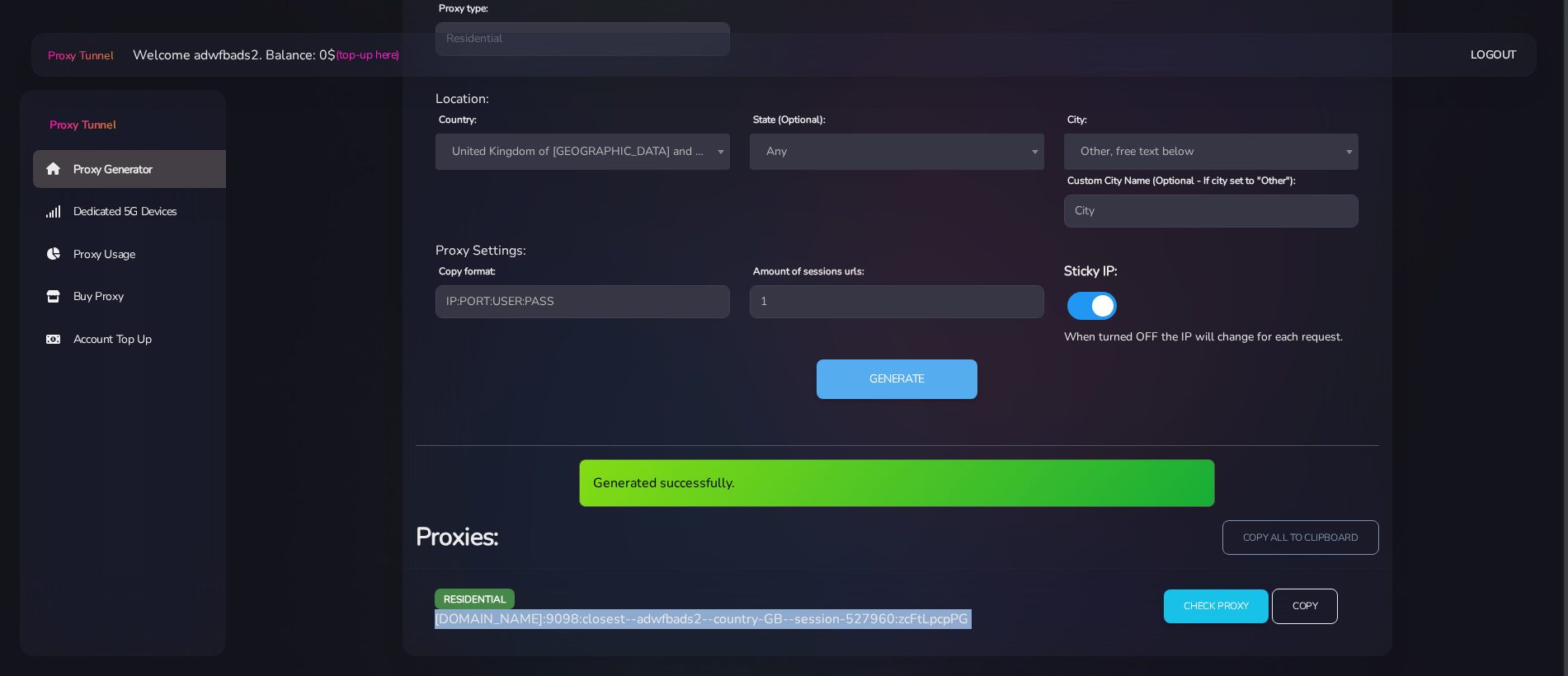
click at [717, 616] on span "[DOMAIN_NAME]:9098:closest--adwfbads2--country-GB--session-527960:zcFtLpcpPG" at bounding box center [702, 619] width 534 height 18
copy div "[DOMAIN_NAME]:9098:closest--adwfbads2--country-GB--session-527960:zcFtLpcpPG"
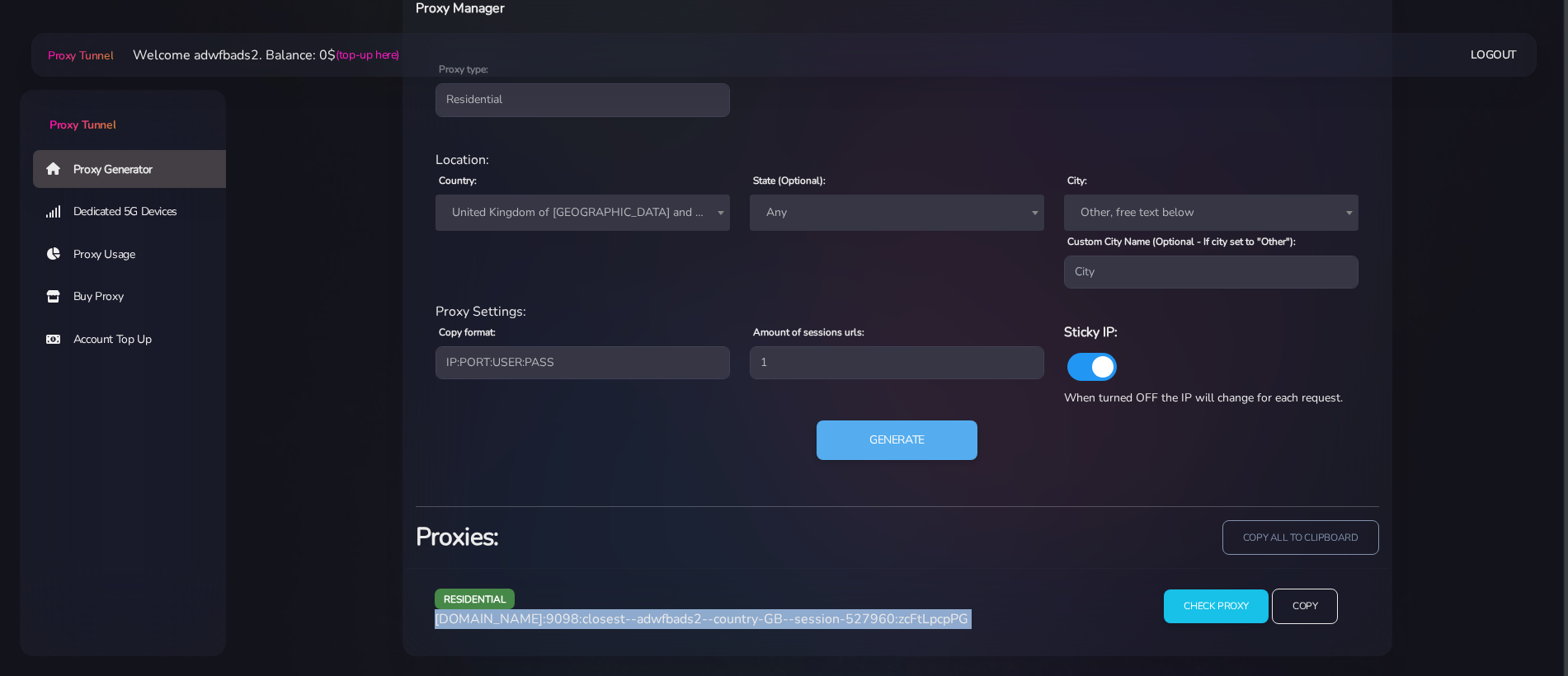
scroll to position [690, 0]
